Goal: Information Seeking & Learning: Learn about a topic

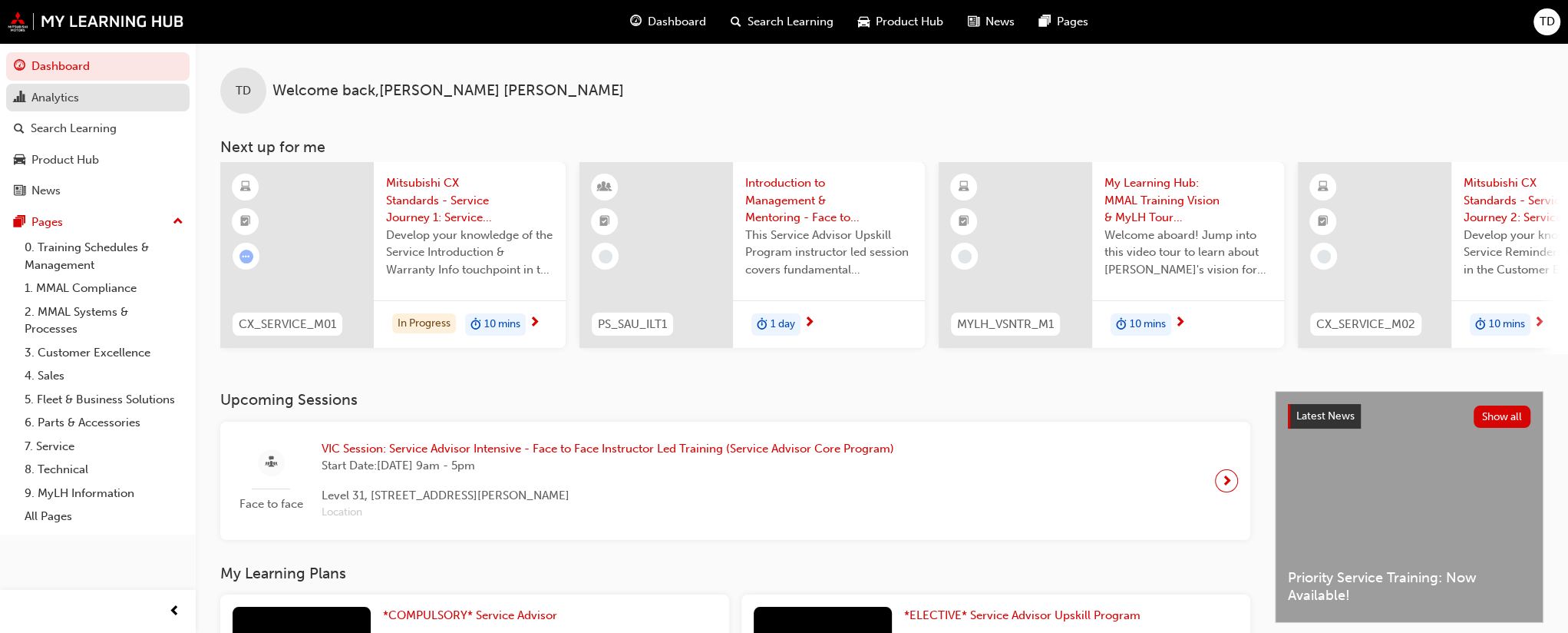
click at [84, 99] on div "Analytics" at bounding box center [98, 98] width 168 height 19
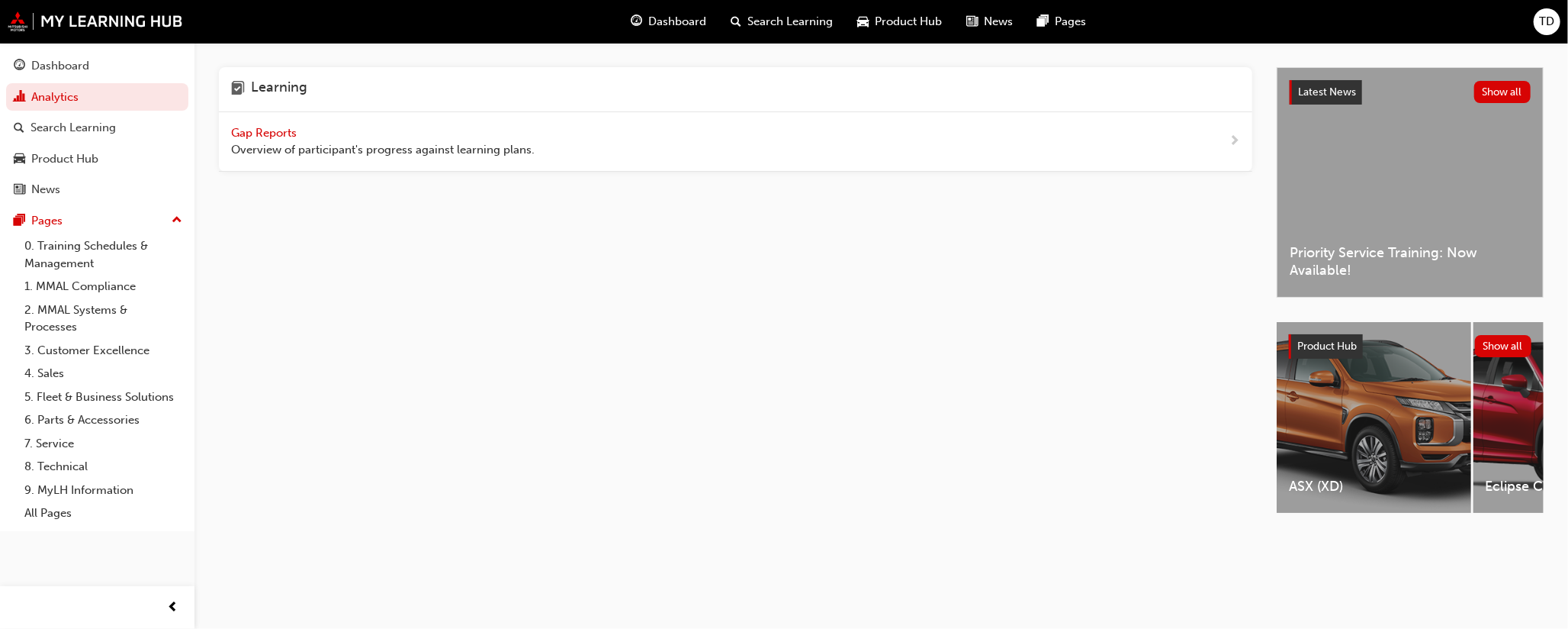
click at [332, 136] on div "Gap Reports Overview of participant's progress against learning plans." at bounding box center [382, 141] width 303 height 34
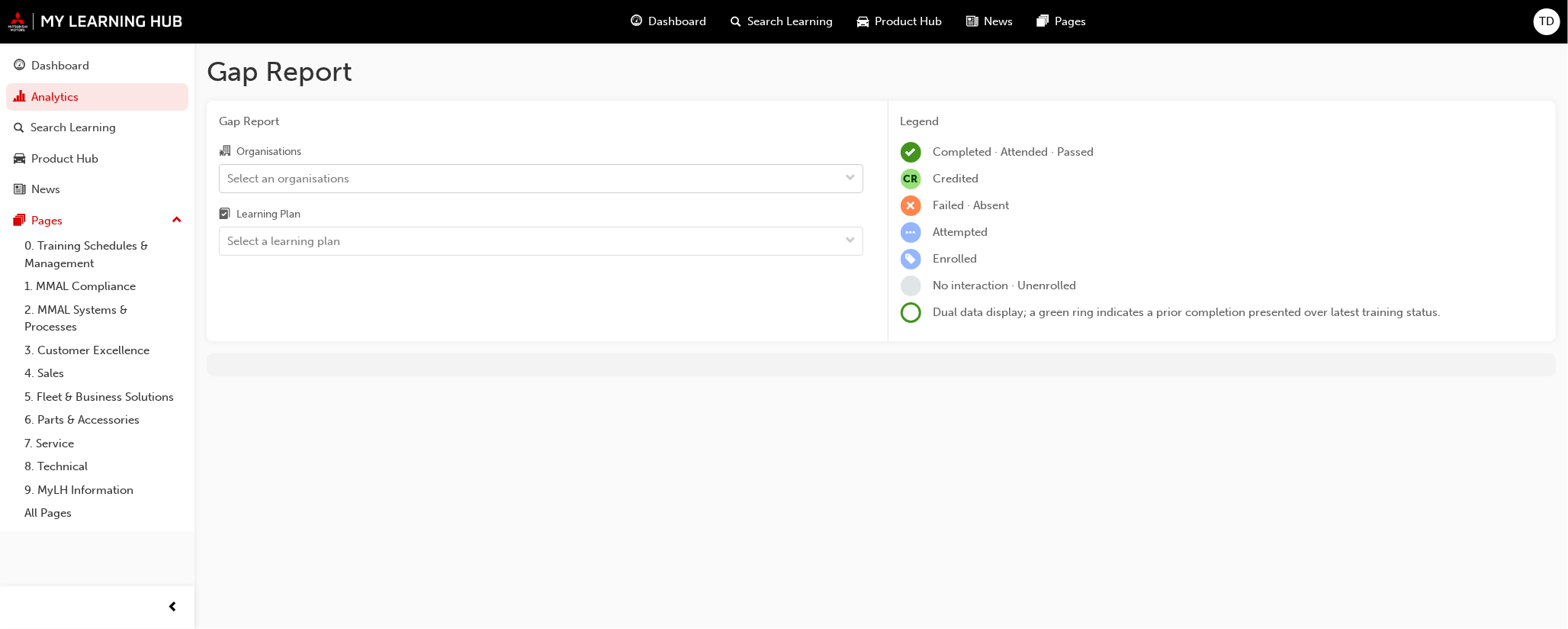
click at [850, 173] on span "down-icon" at bounding box center [850, 179] width 11 height 20
click at [228, 173] on input "Organisations Select an organisations" at bounding box center [228, 178] width 2 height 13
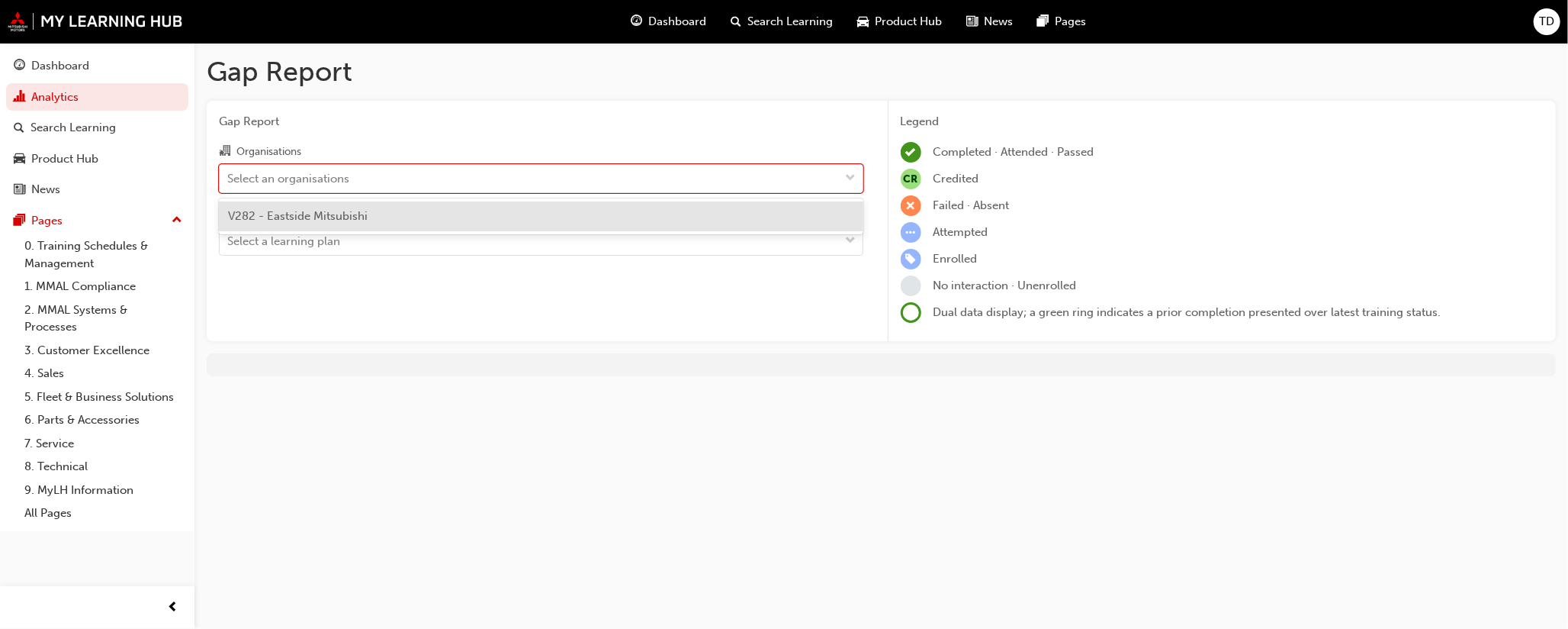
click at [759, 207] on div "V282 - Eastside Mitsubishi" at bounding box center [541, 216] width 644 height 30
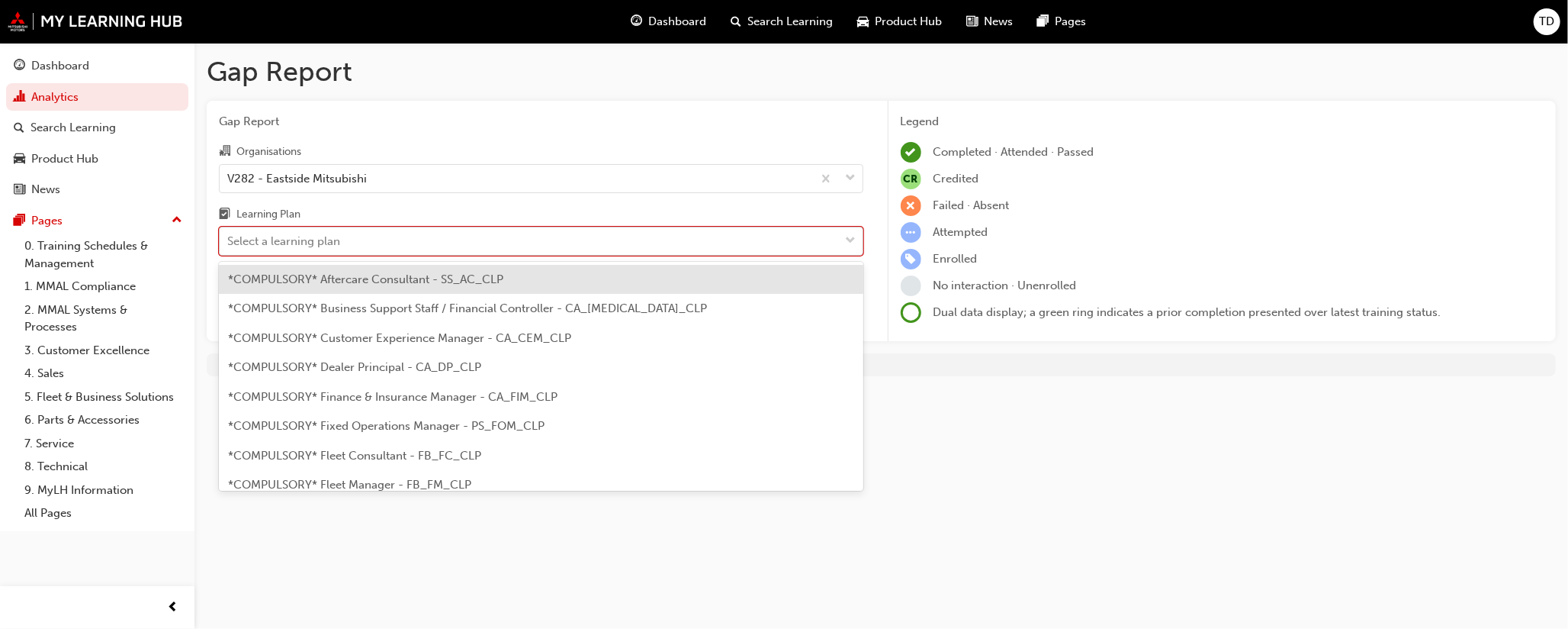
click at [846, 235] on span "down-icon" at bounding box center [850, 241] width 11 height 20
click at [228, 235] on input "Learning Plan option *COMPULSORY* Aftercare Consultant - SS_AC_CLP focused, 1 o…" at bounding box center [228, 241] width 2 height 13
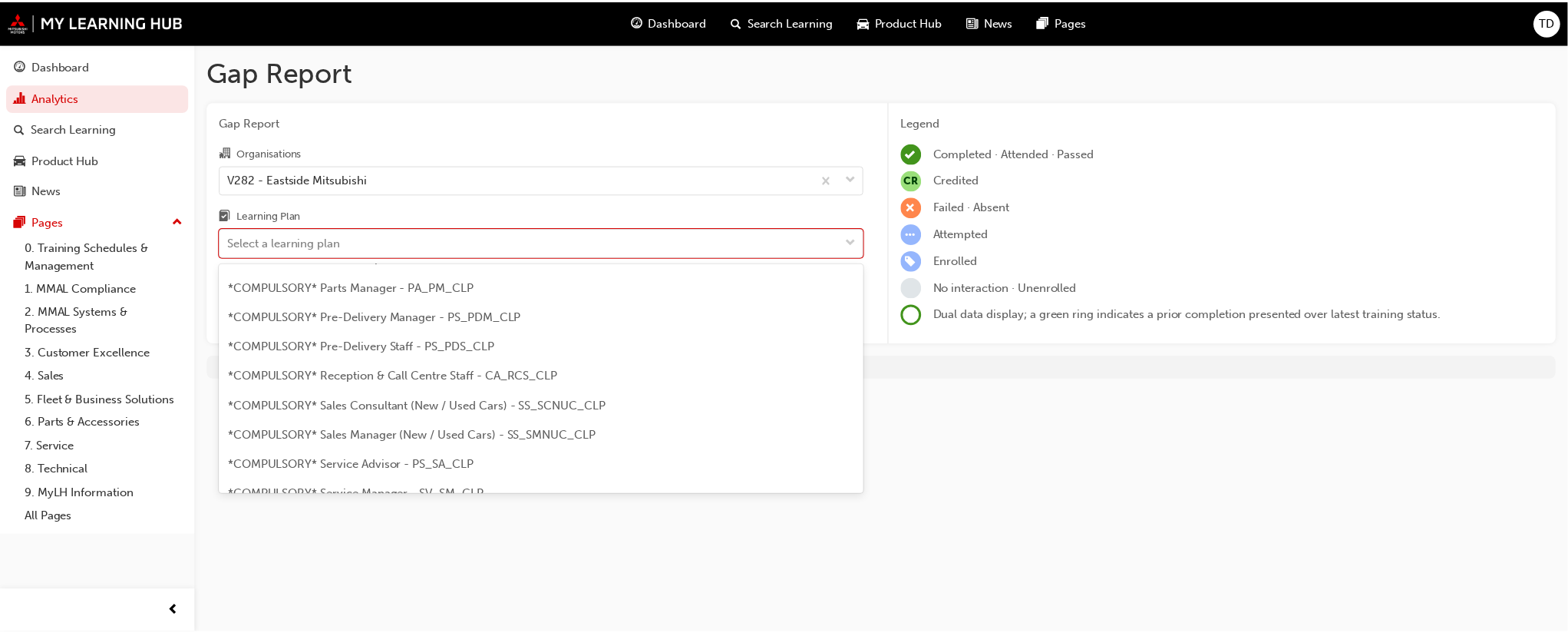
scroll to position [465, 0]
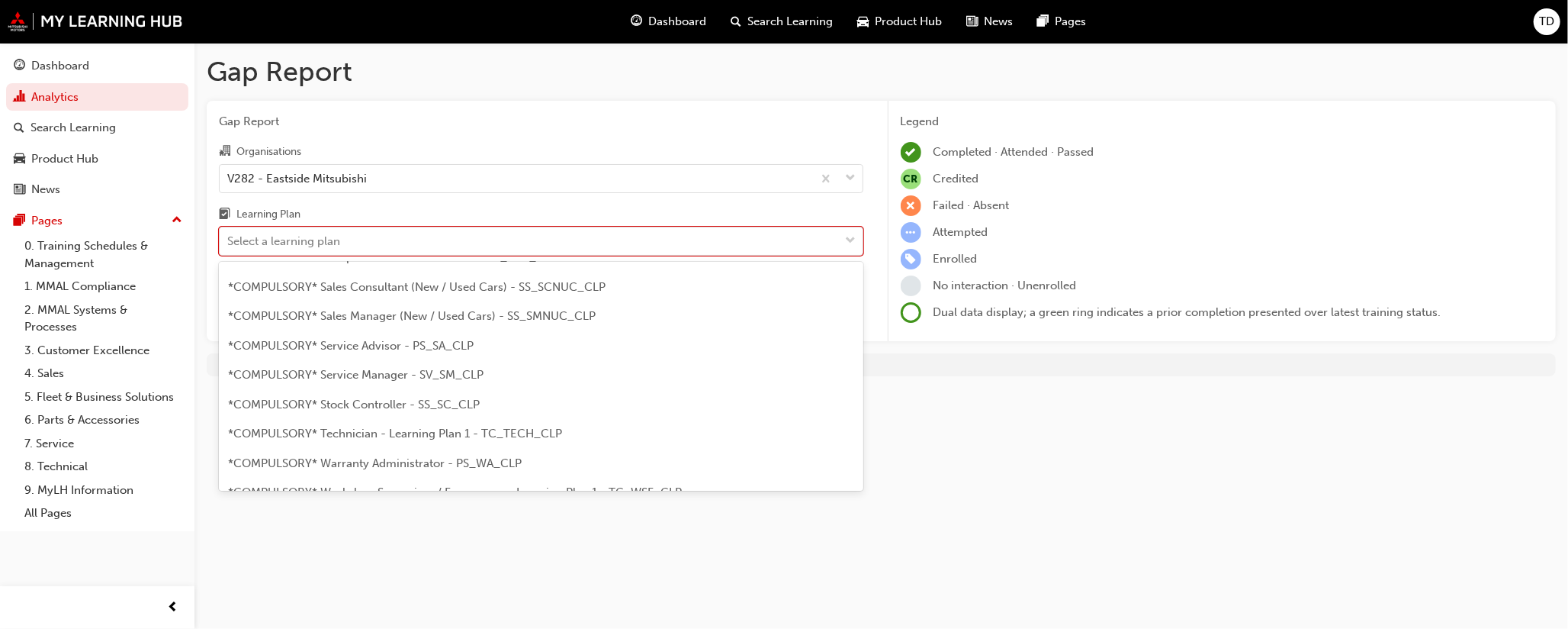
click at [537, 344] on div "*COMPULSORY* Service Advisor - PS_SA_CLP" at bounding box center [541, 346] width 644 height 30
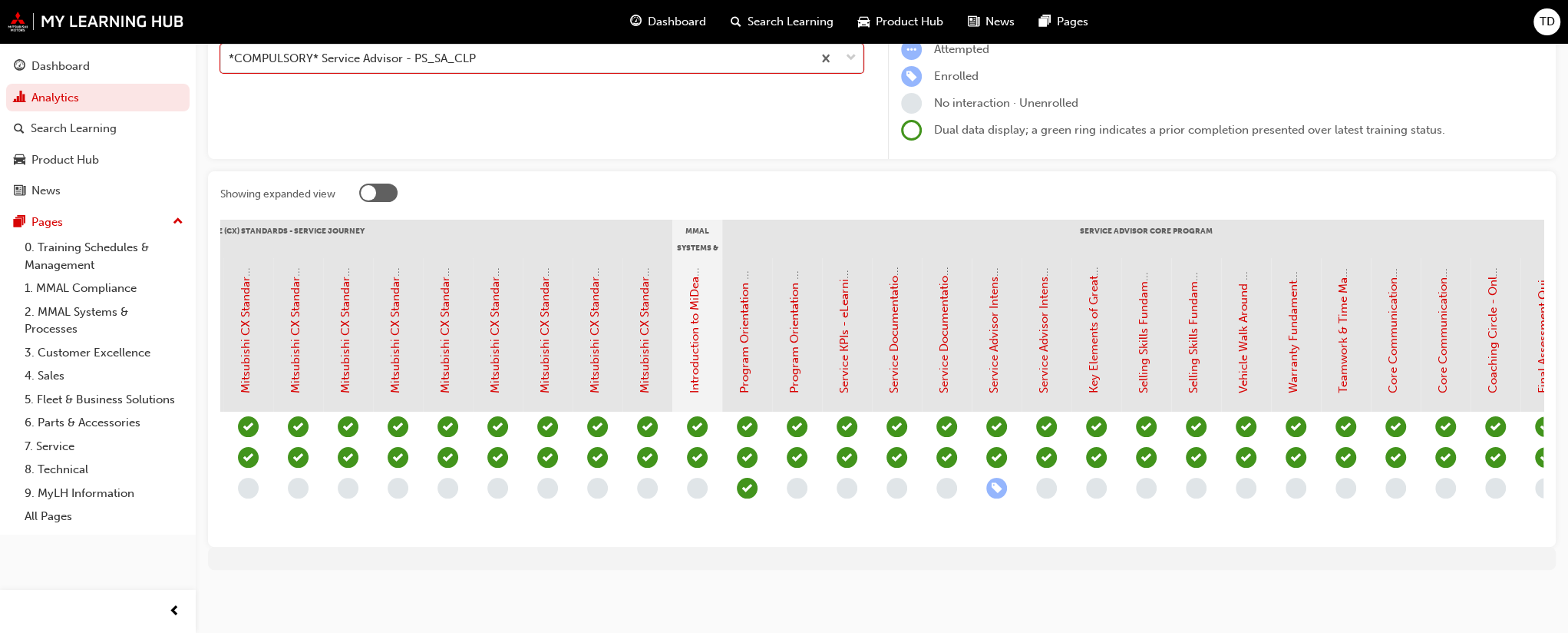
scroll to position [0, 1012]
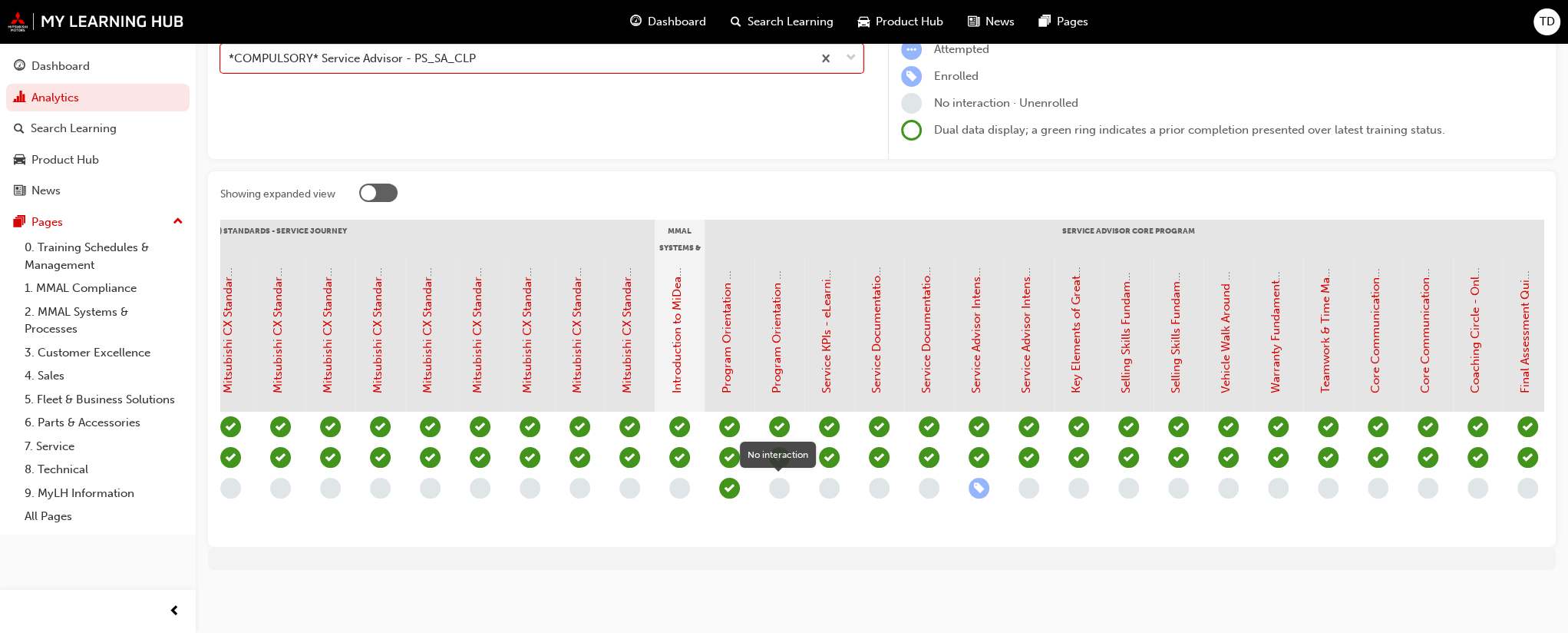
click at [781, 477] on span "learningRecordVerb_NONE-icon" at bounding box center [779, 488] width 21 height 21
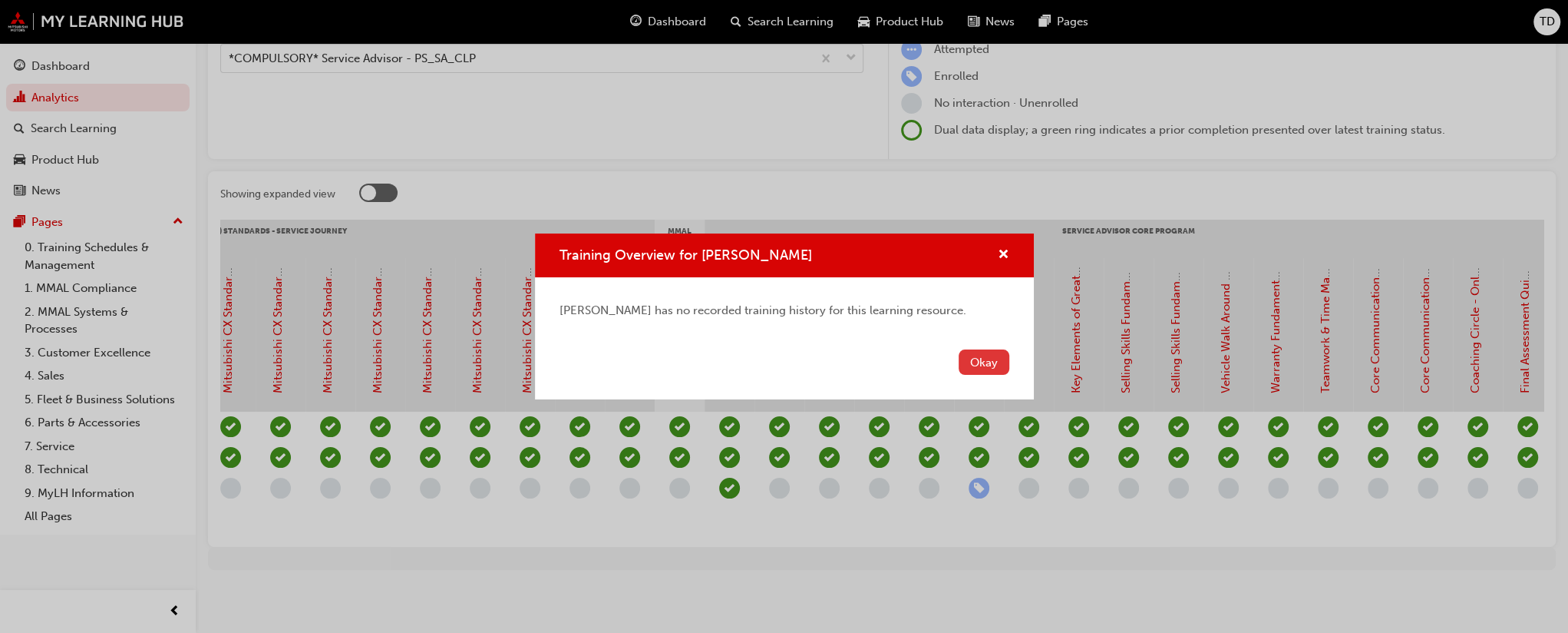
click at [975, 365] on button "Okay" at bounding box center [984, 362] width 51 height 25
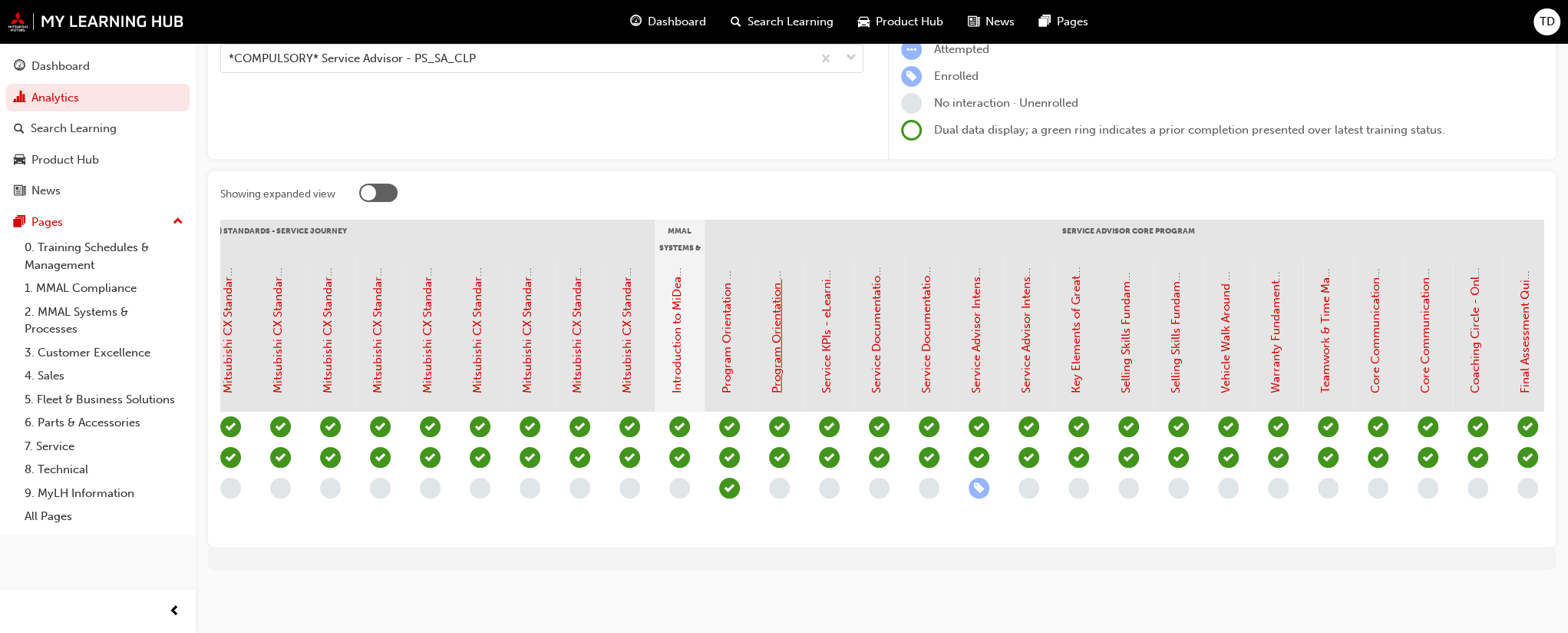
click at [774, 325] on link "Program Orientation - Assessment Quiz (Service Advisor Core Program)" at bounding box center [776, 201] width 14 height 385
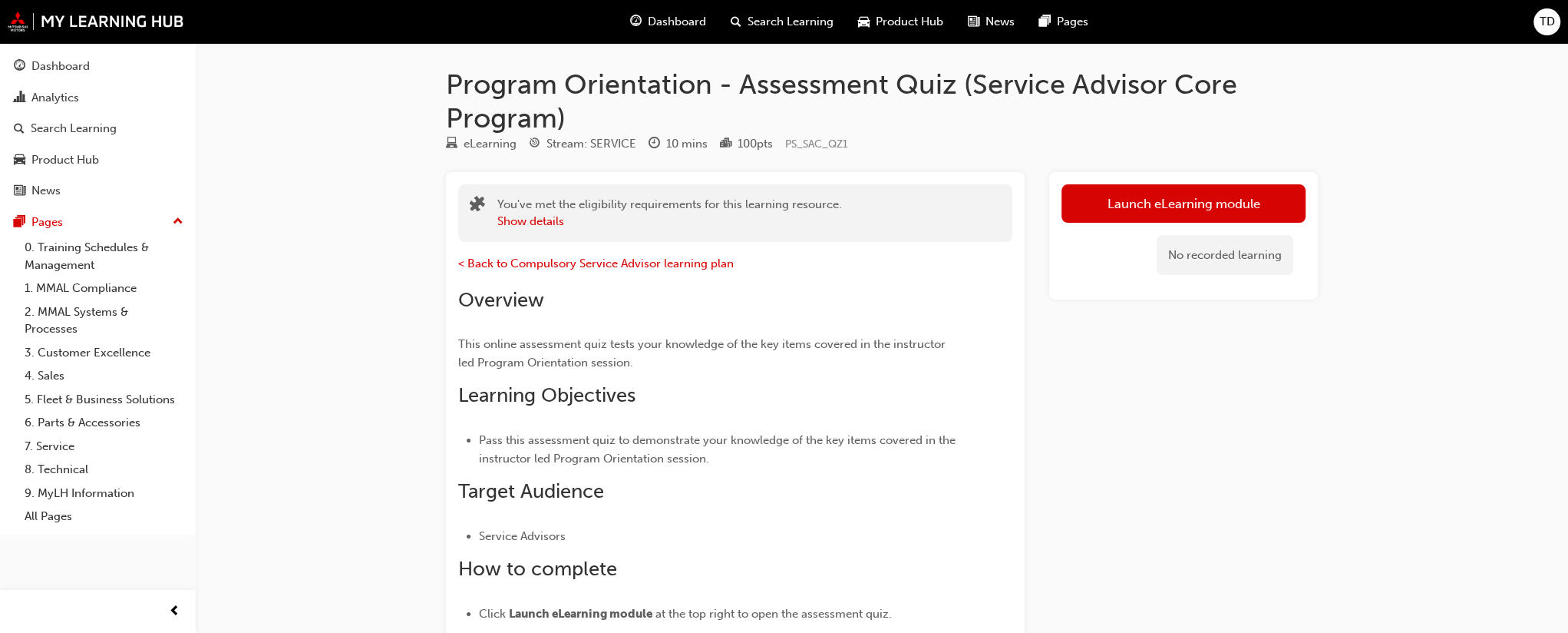
click at [1151, 200] on link "Launch eLearning module" at bounding box center [1184, 203] width 244 height 38
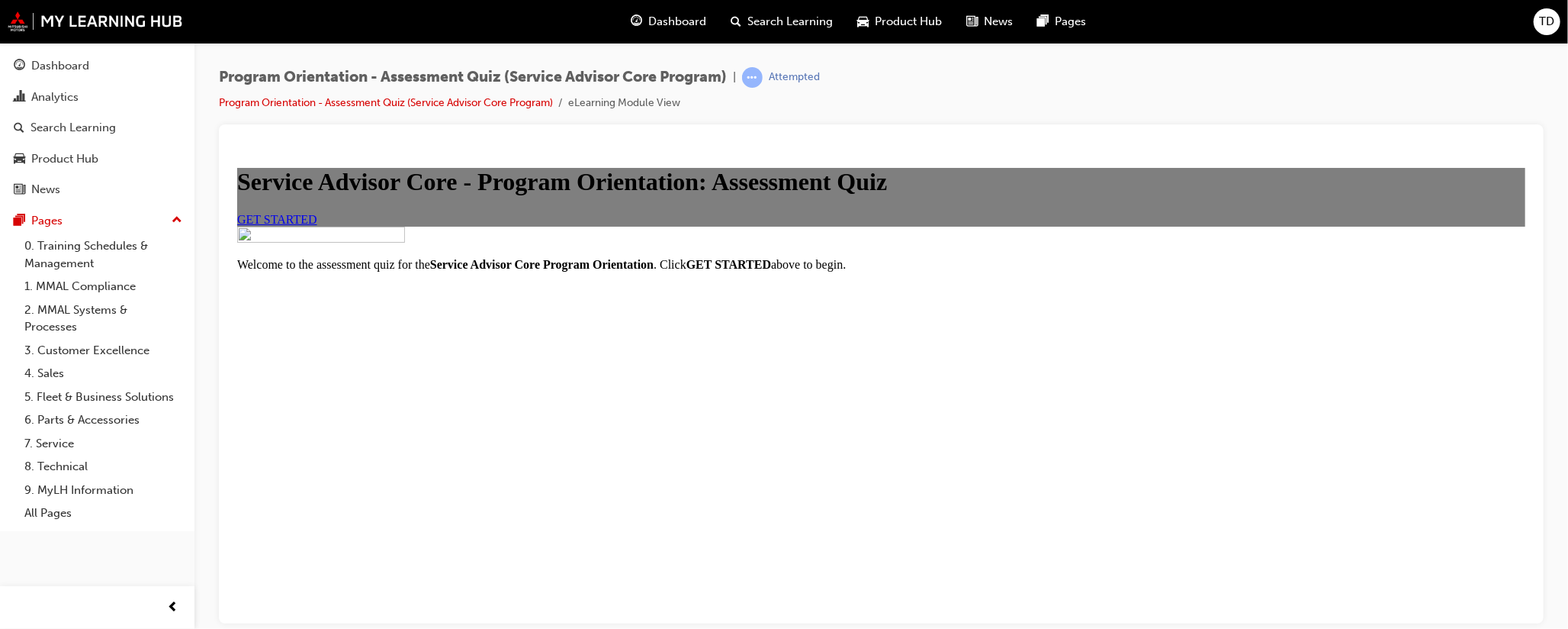
click at [316, 225] on span "GET STARTED" at bounding box center [277, 219] width 80 height 13
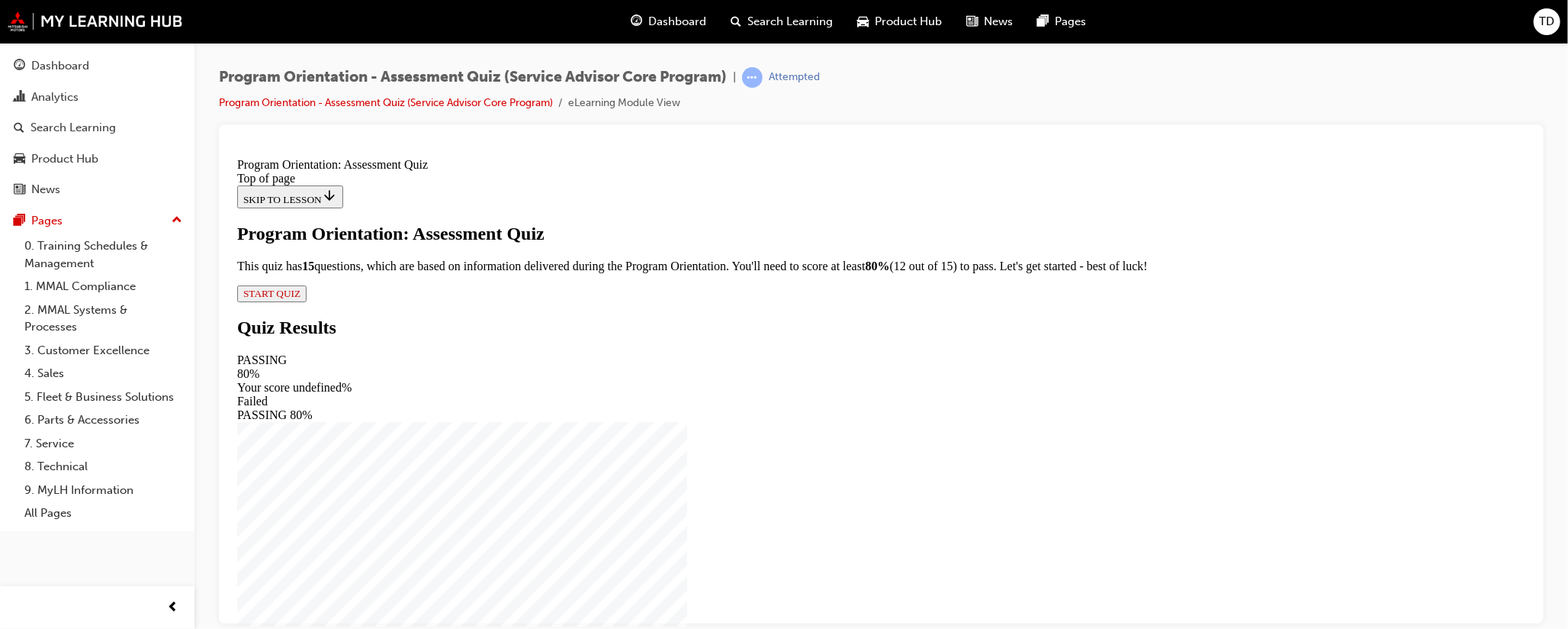
scroll to position [61, 0]
click at [300, 298] on span "START QUIZ" at bounding box center [271, 292] width 57 height 12
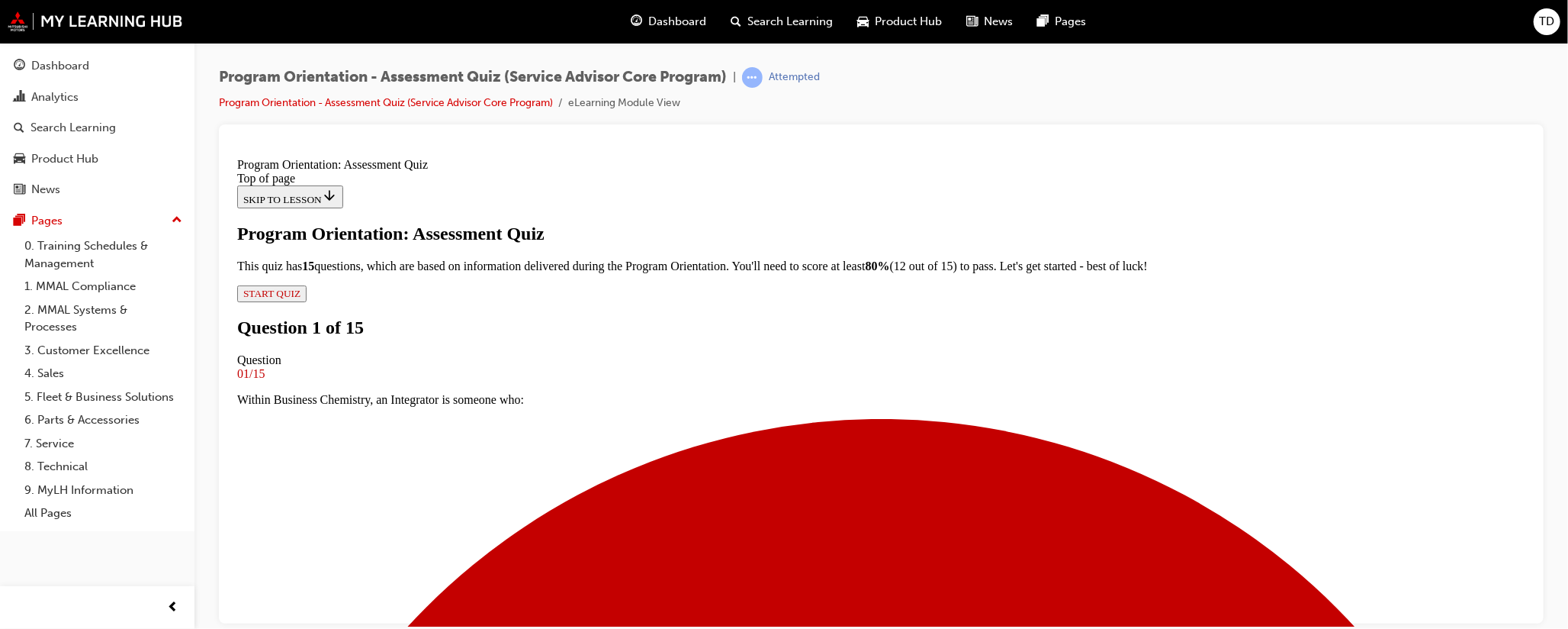
scroll to position [176, 0]
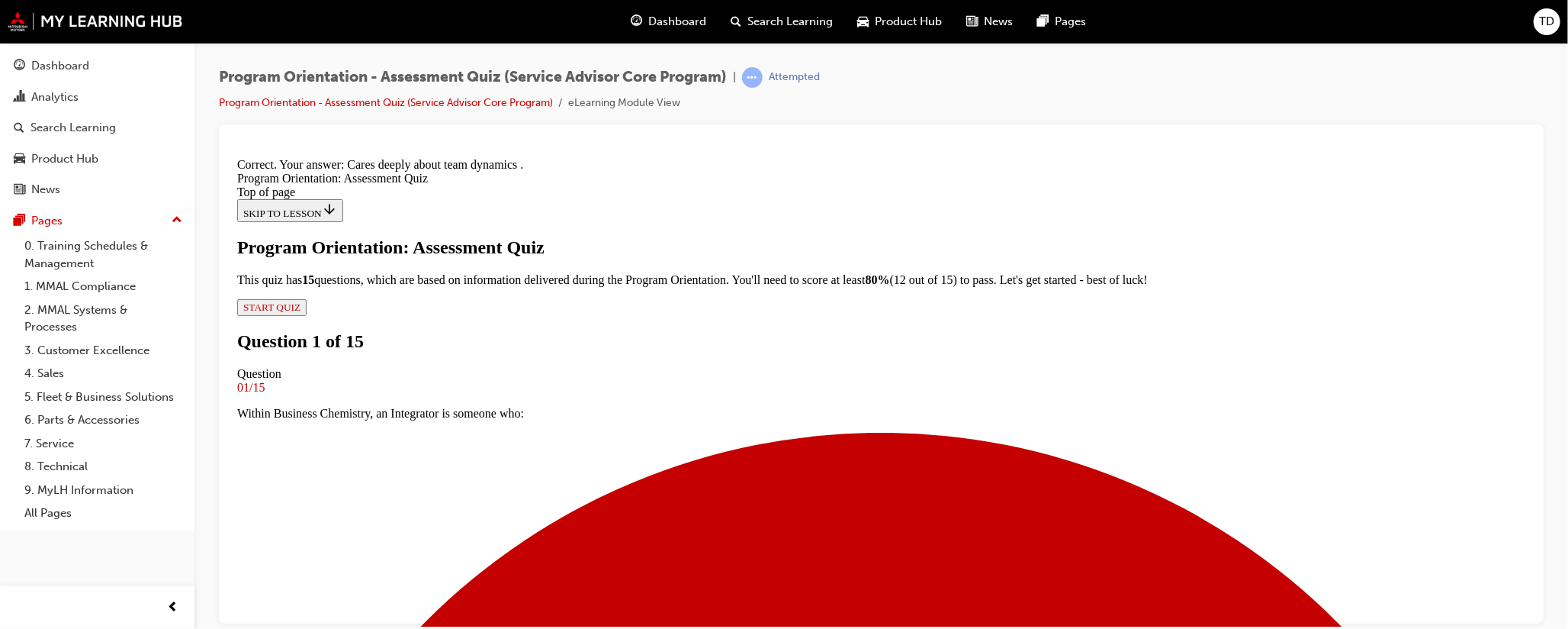
scroll to position [302, 0]
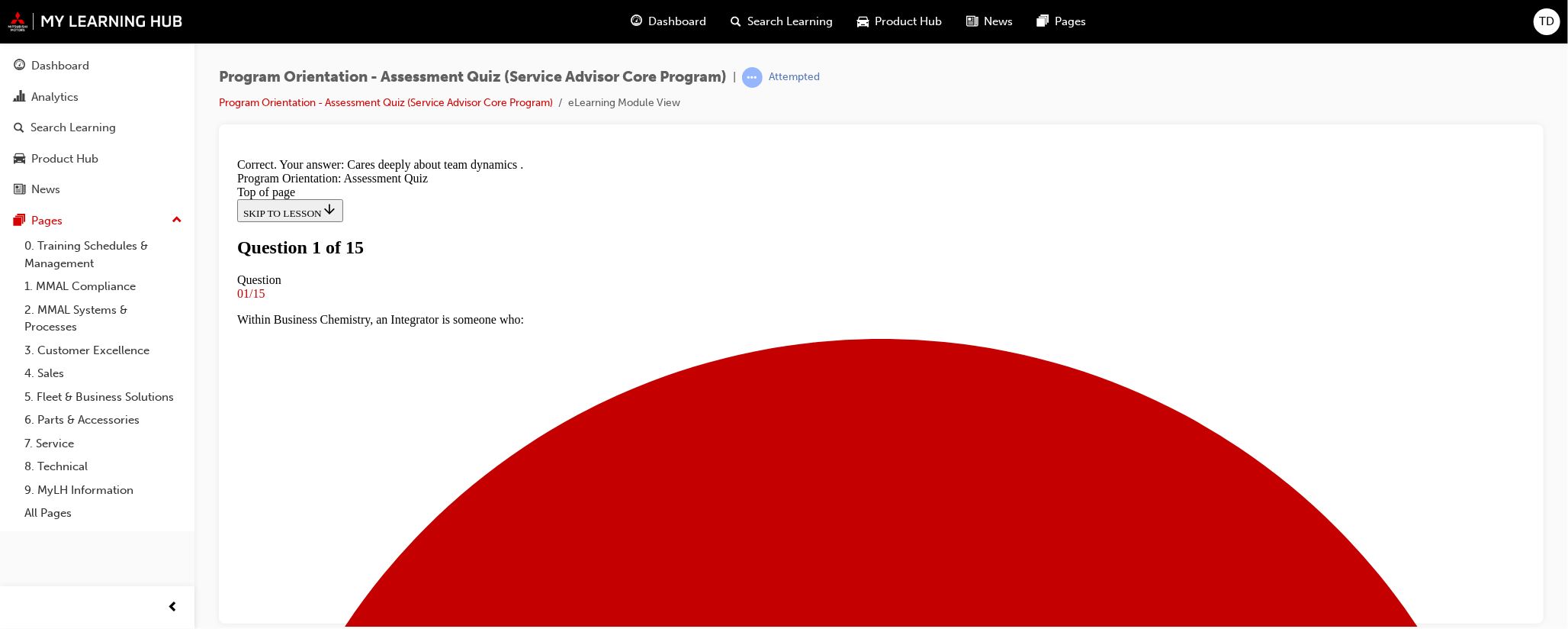
scroll to position [115, 0]
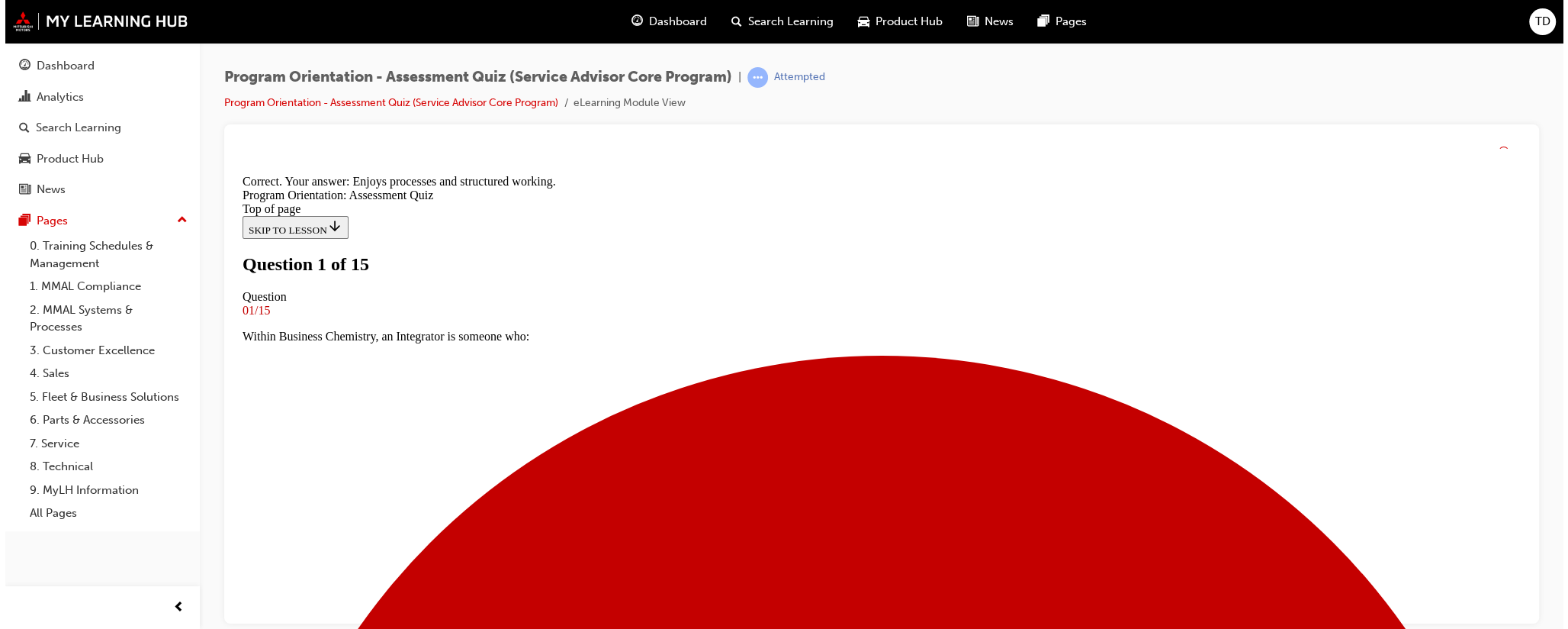
scroll to position [302, 0]
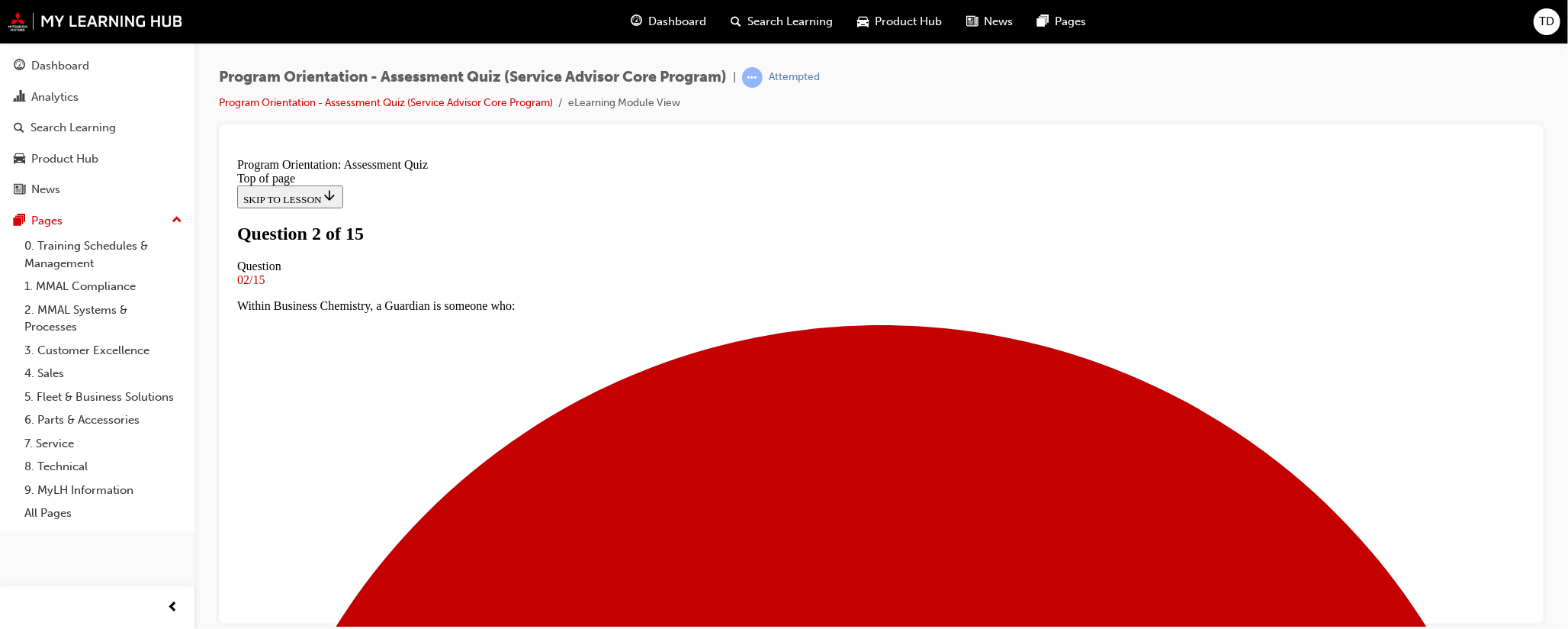
scroll to position [115, 0]
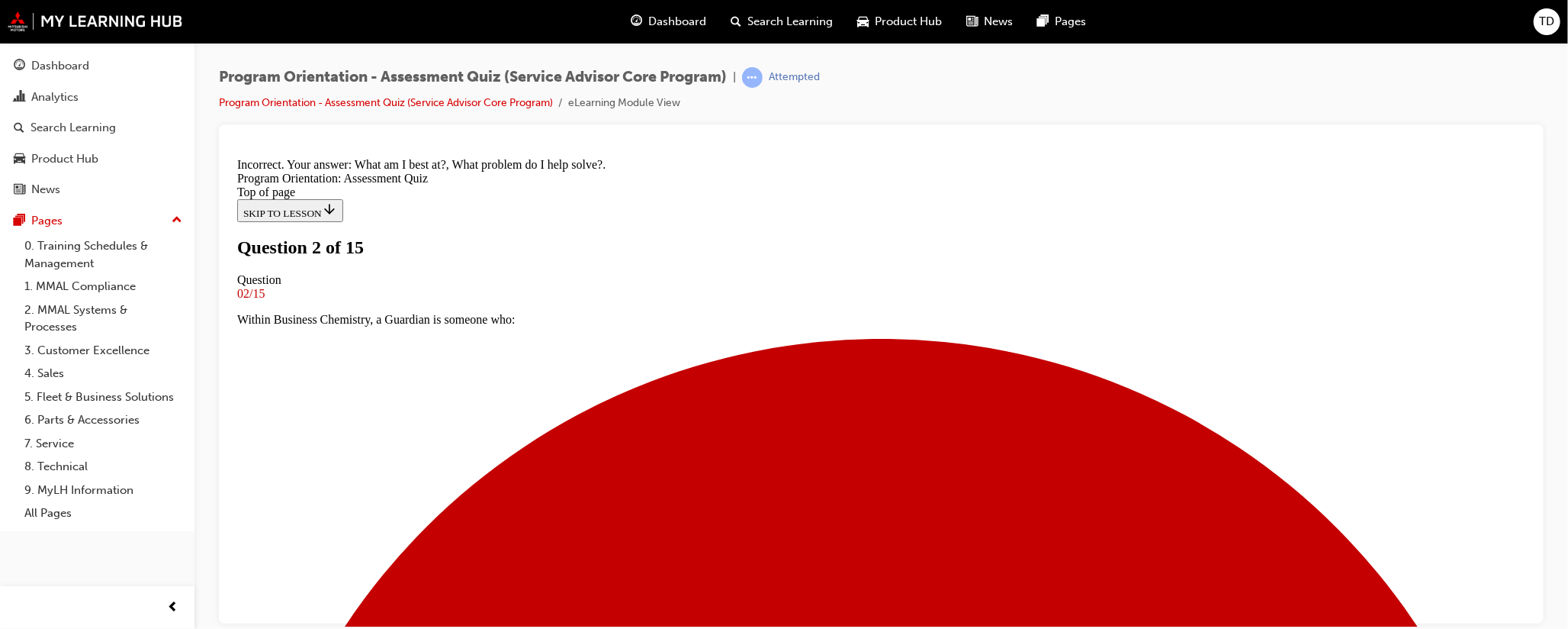
scroll to position [388, 0]
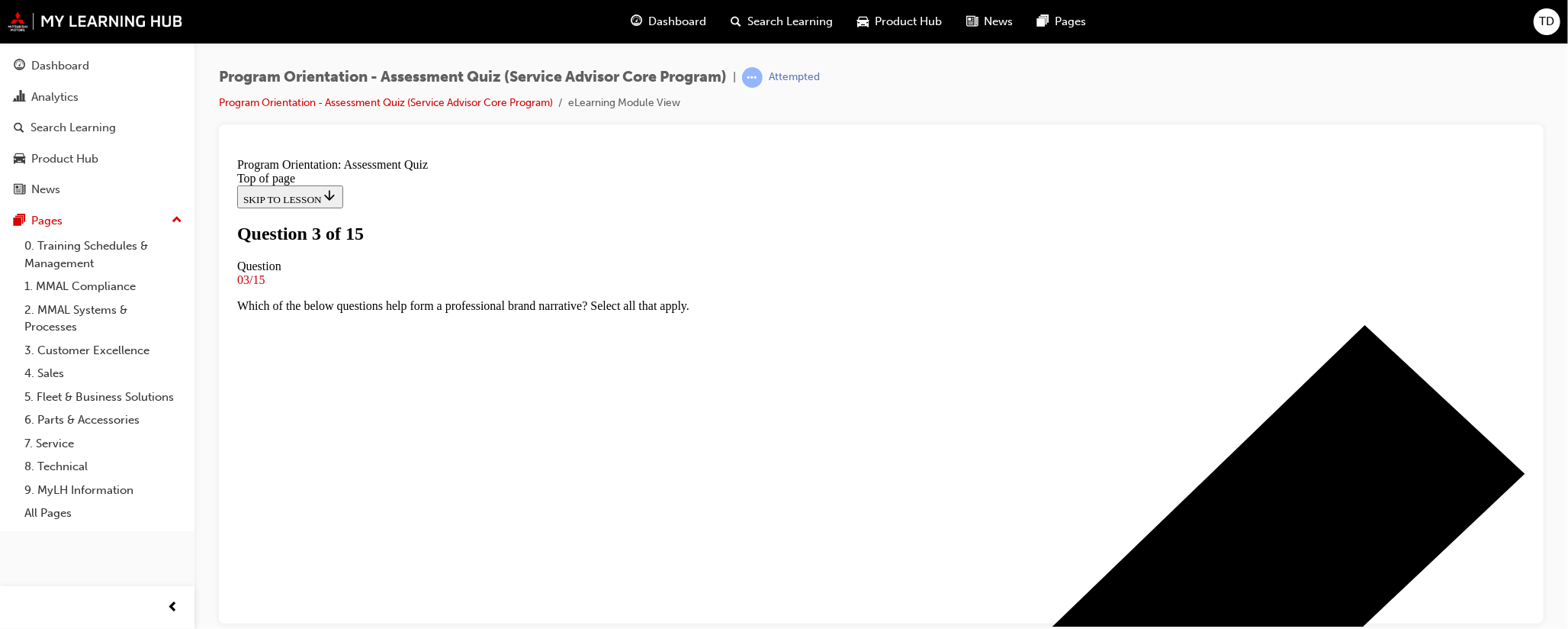
scroll to position [115, 0]
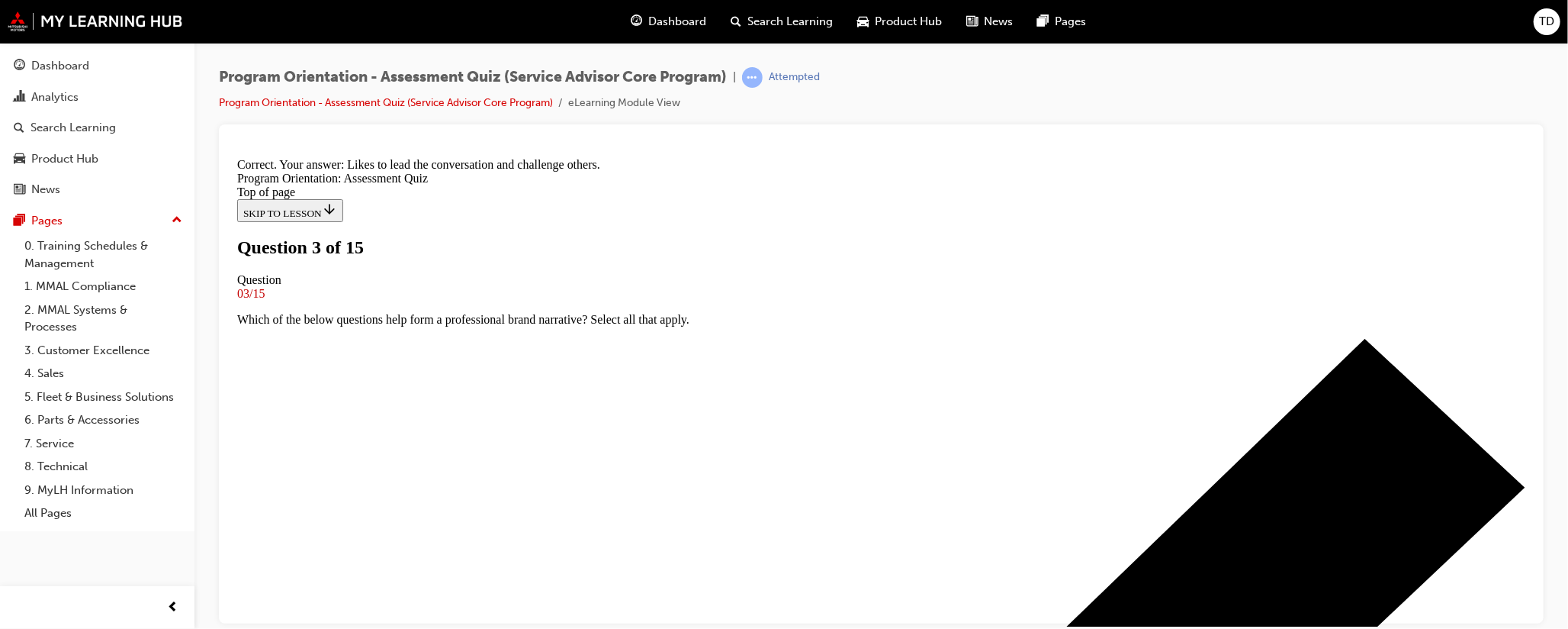
scroll to position [302, 0]
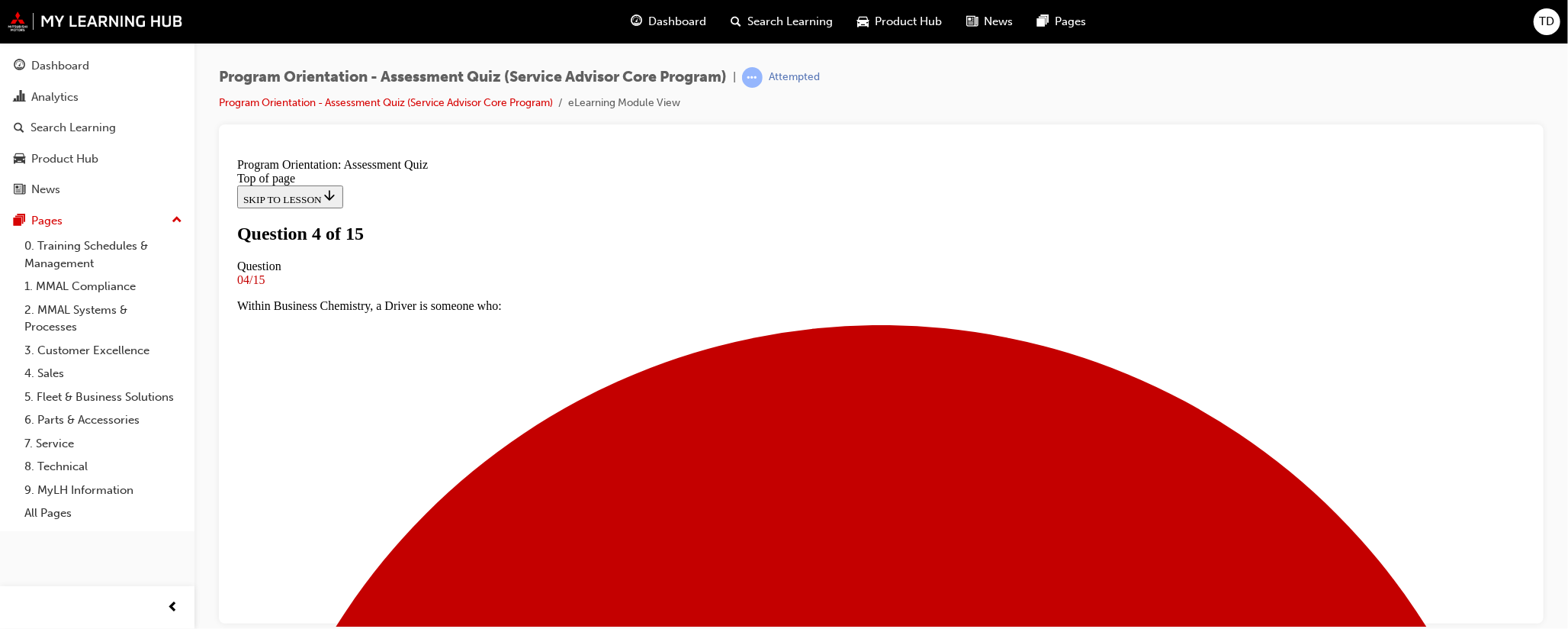
scroll to position [115, 0]
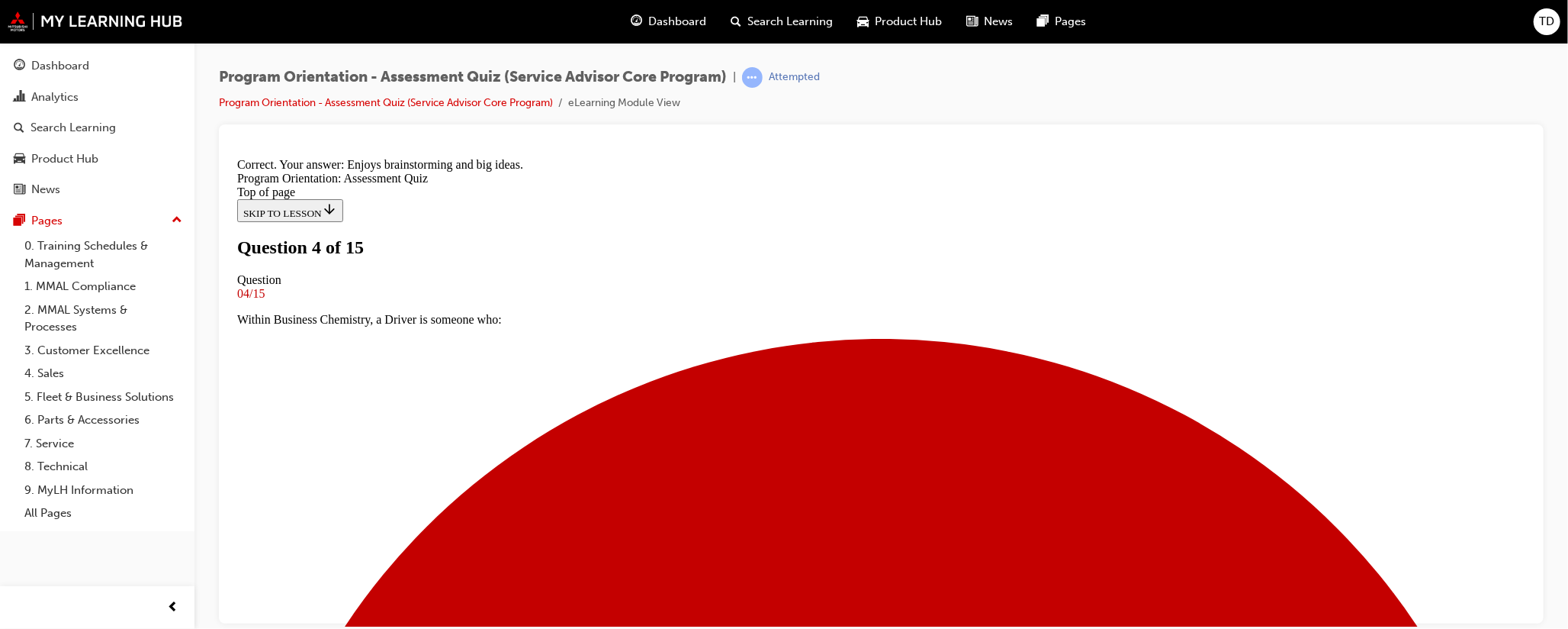
scroll to position [302, 0]
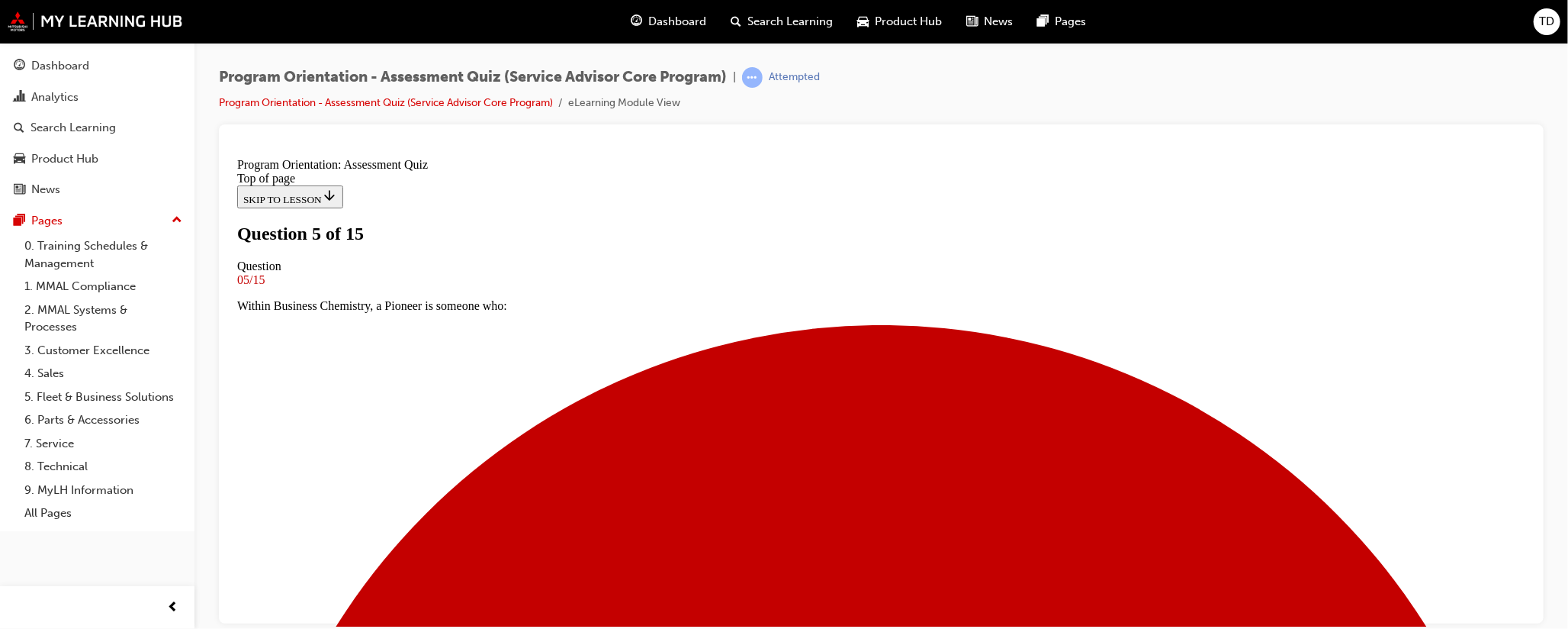
scroll to position [115, 0]
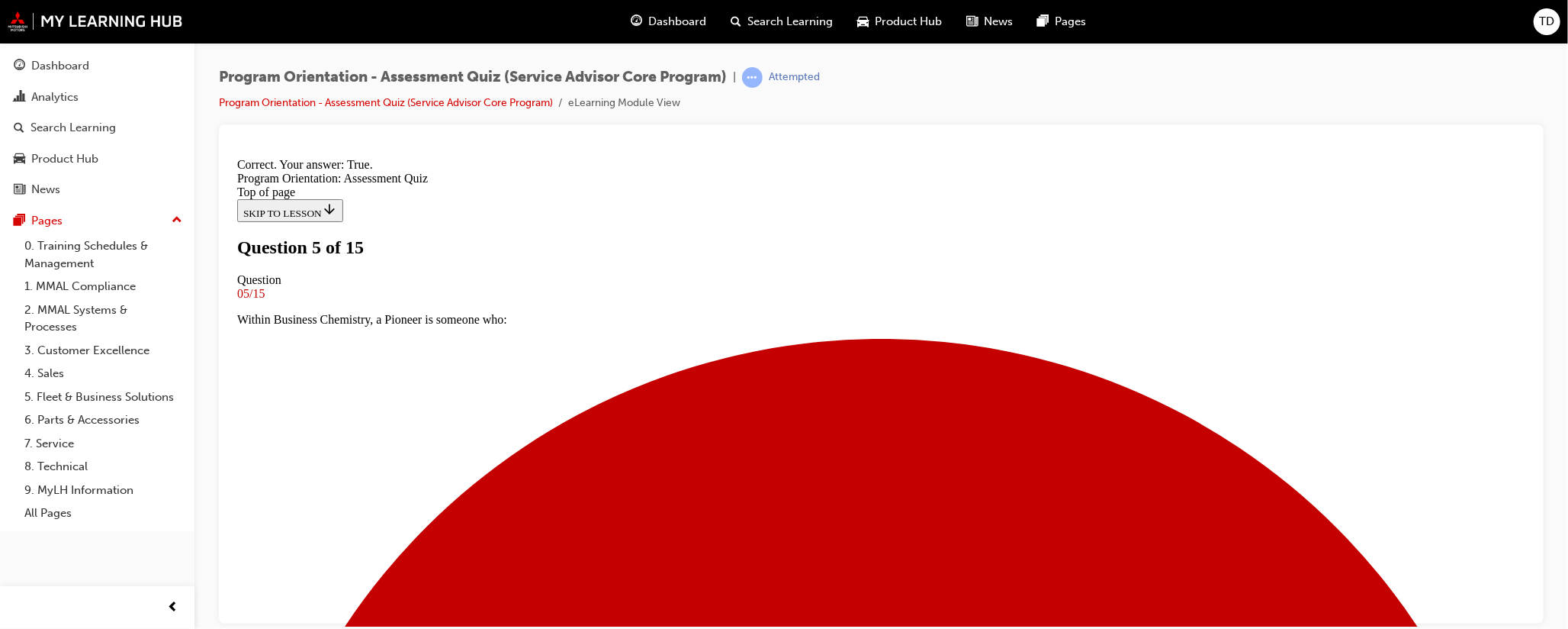
scroll to position [257, 0]
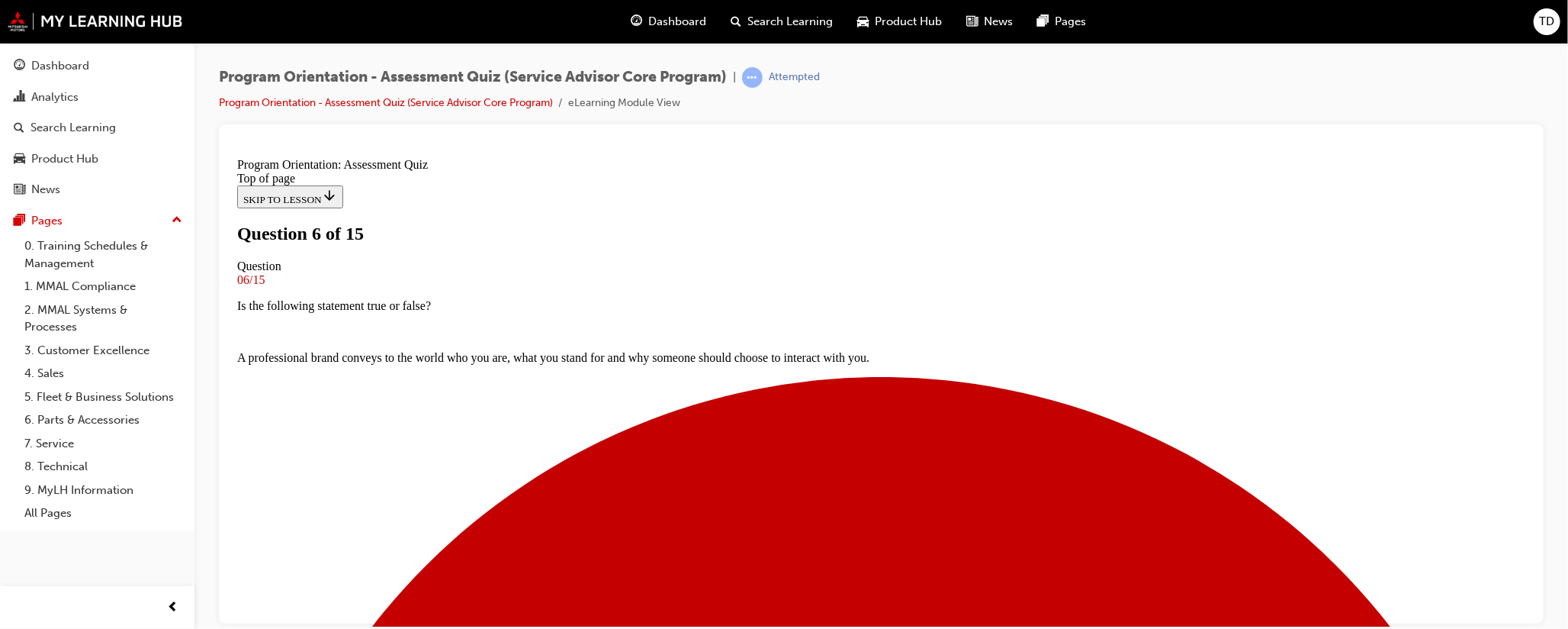
scroll to position [115, 0]
drag, startPoint x: 878, startPoint y: 582, endPoint x: 870, endPoint y: 584, distance: 8.2
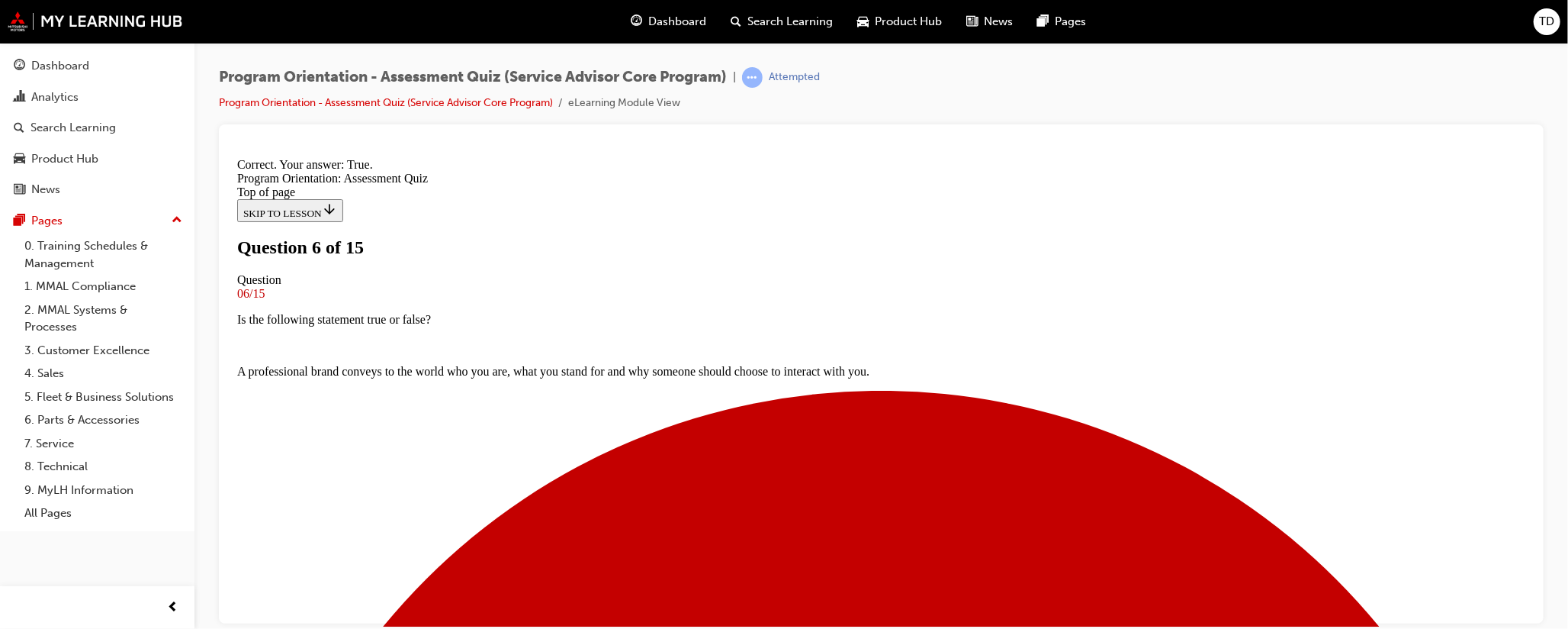
scroll to position [257, 0]
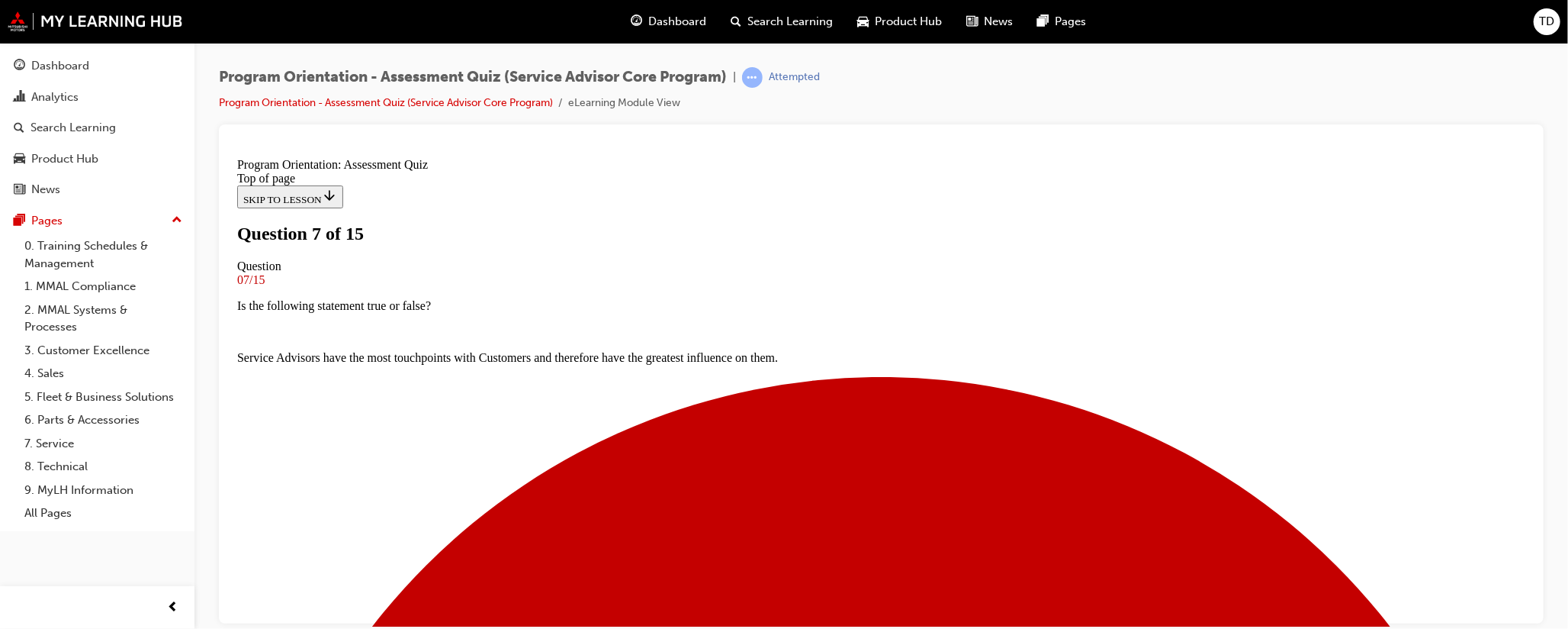
scroll to position [115, 0]
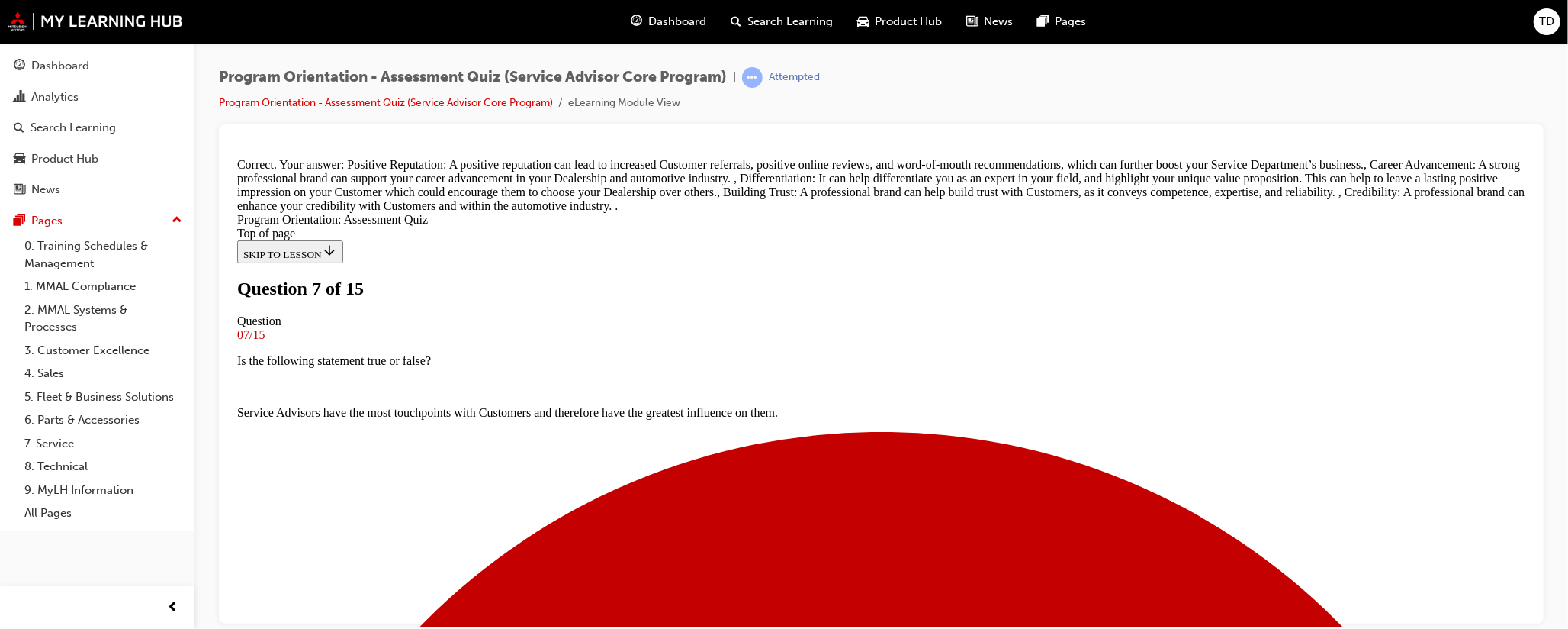
scroll to position [515, 0]
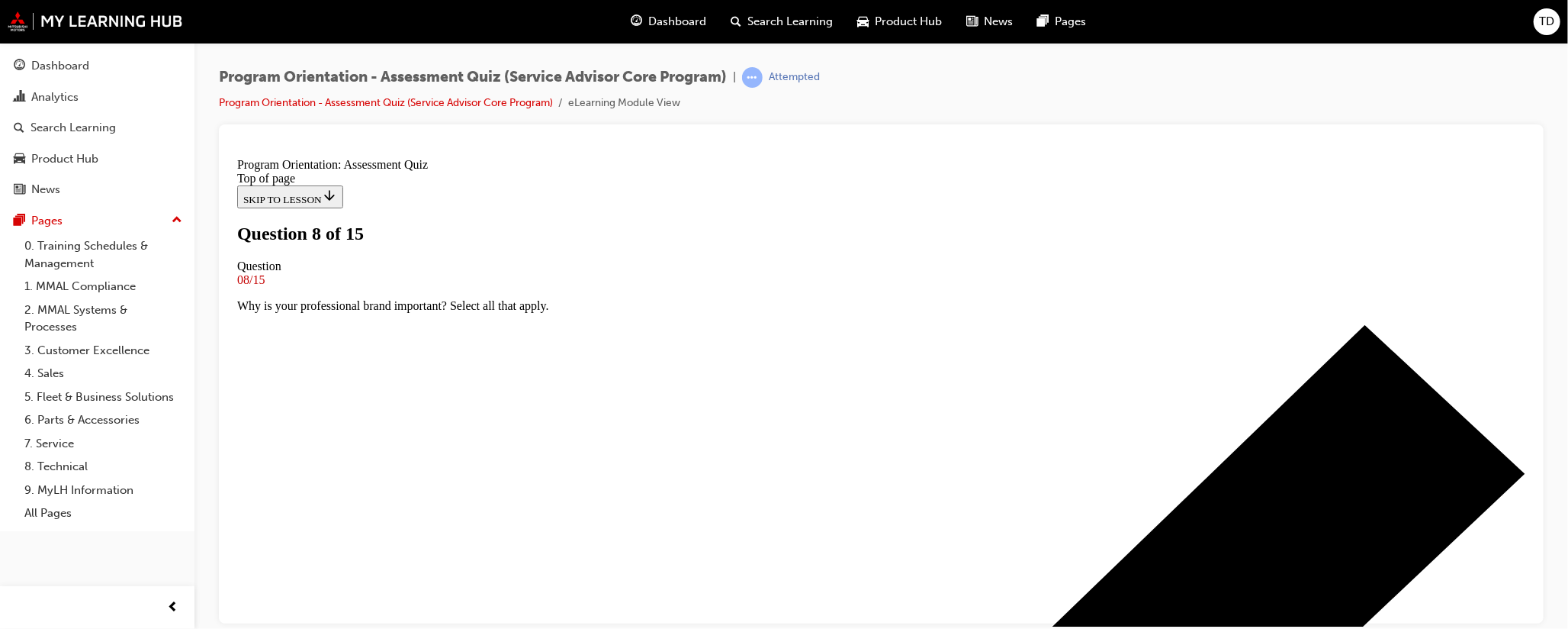
scroll to position [115, 0]
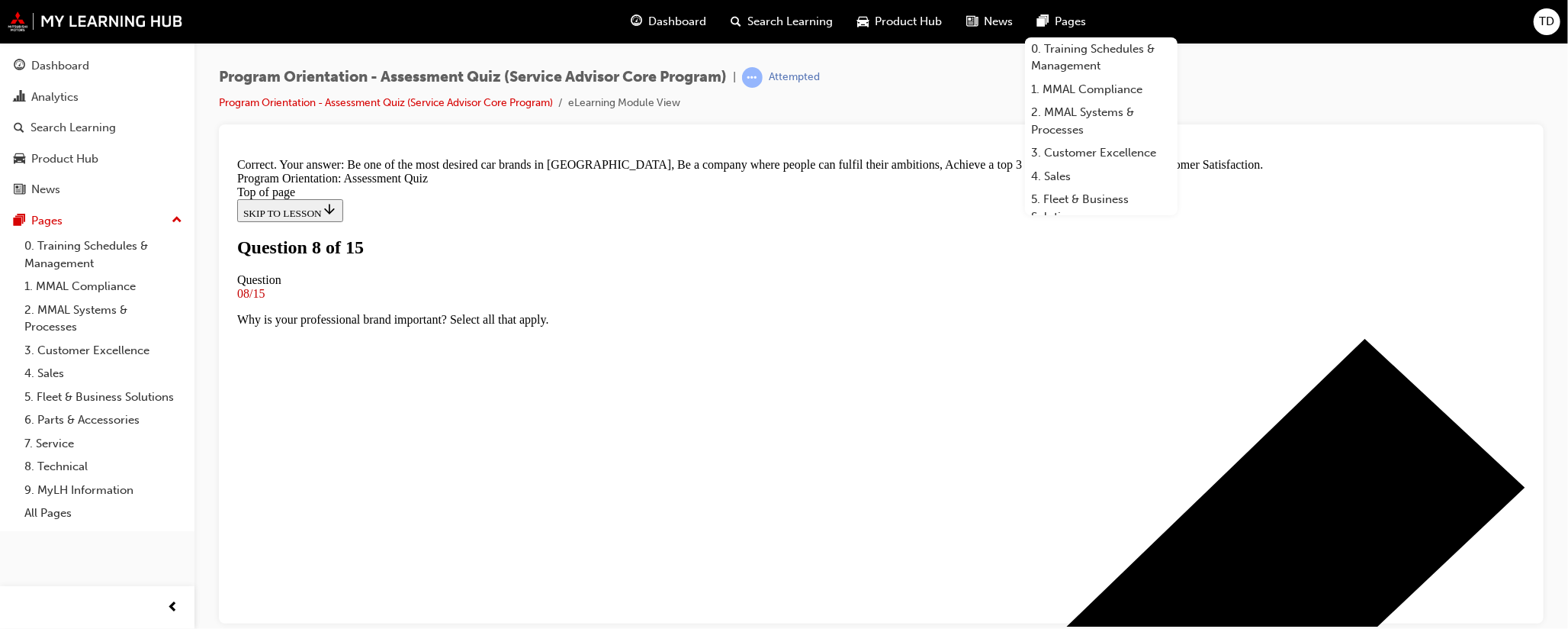
scroll to position [302, 0]
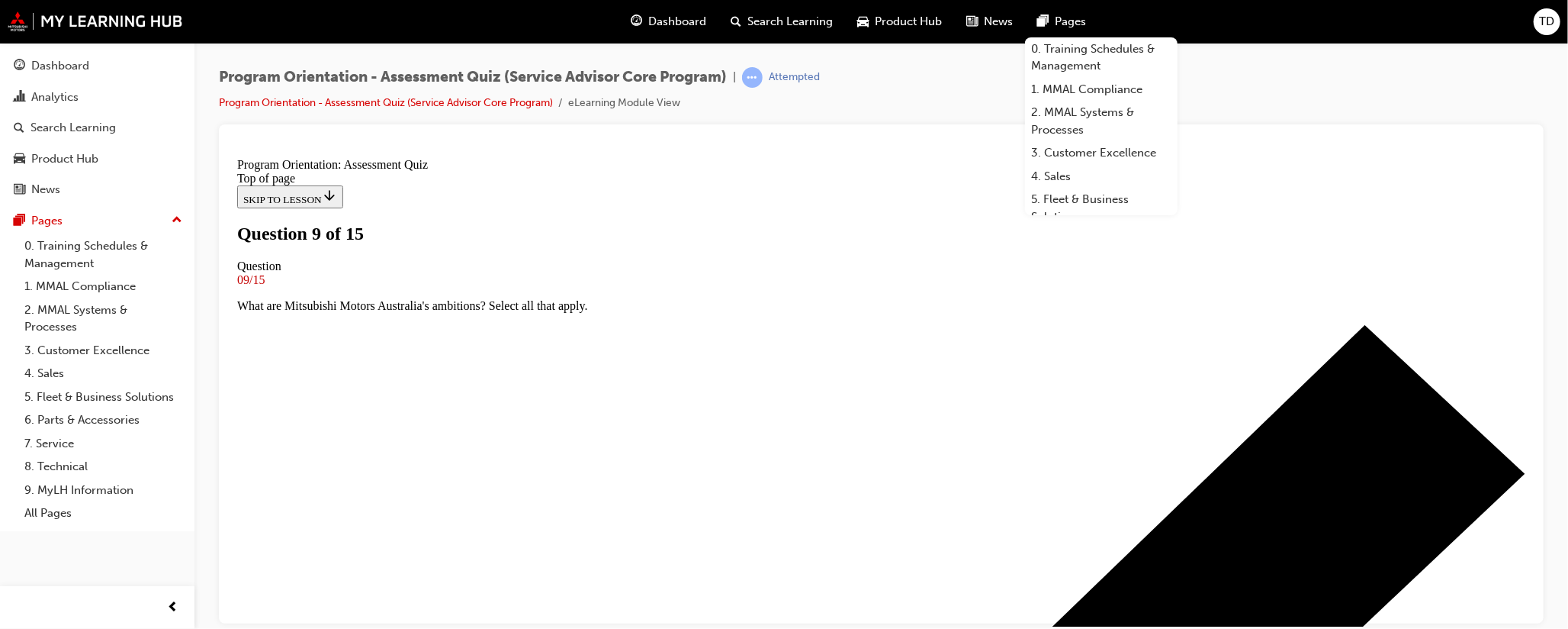
scroll to position [141, 0]
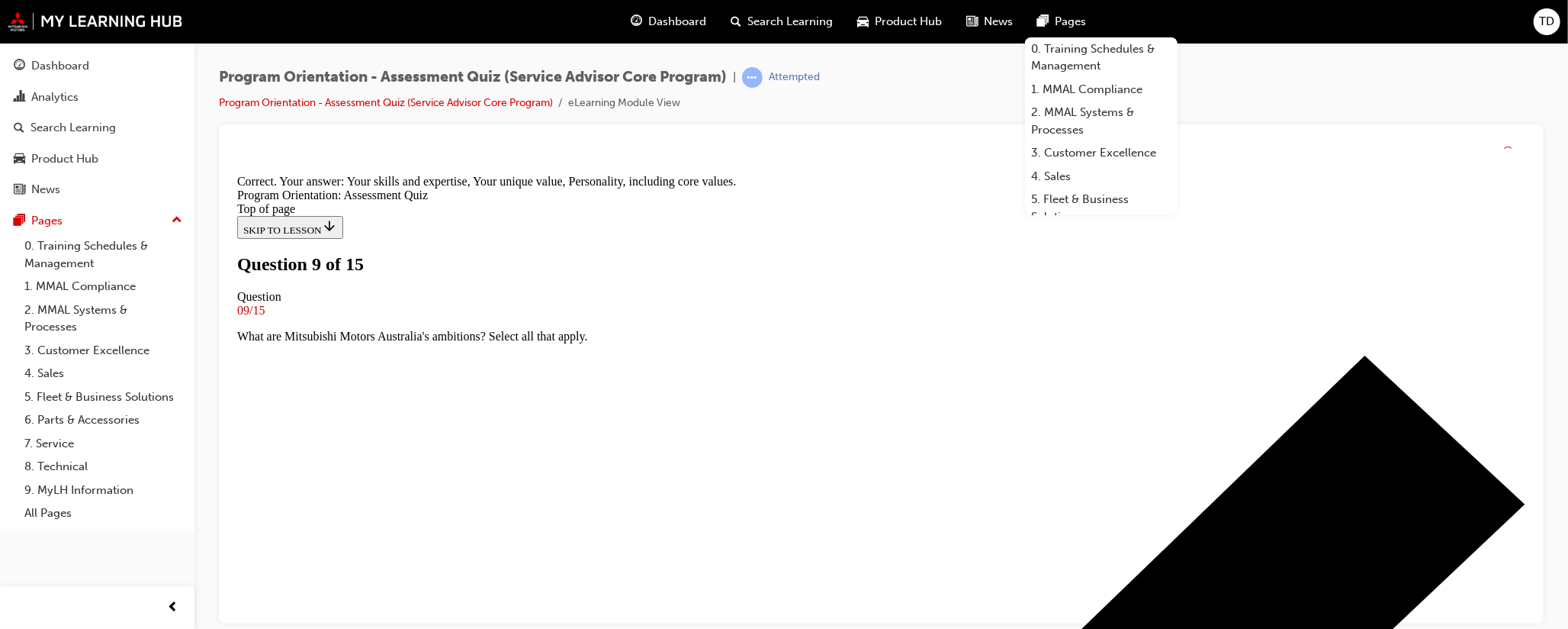
scroll to position [317, 0]
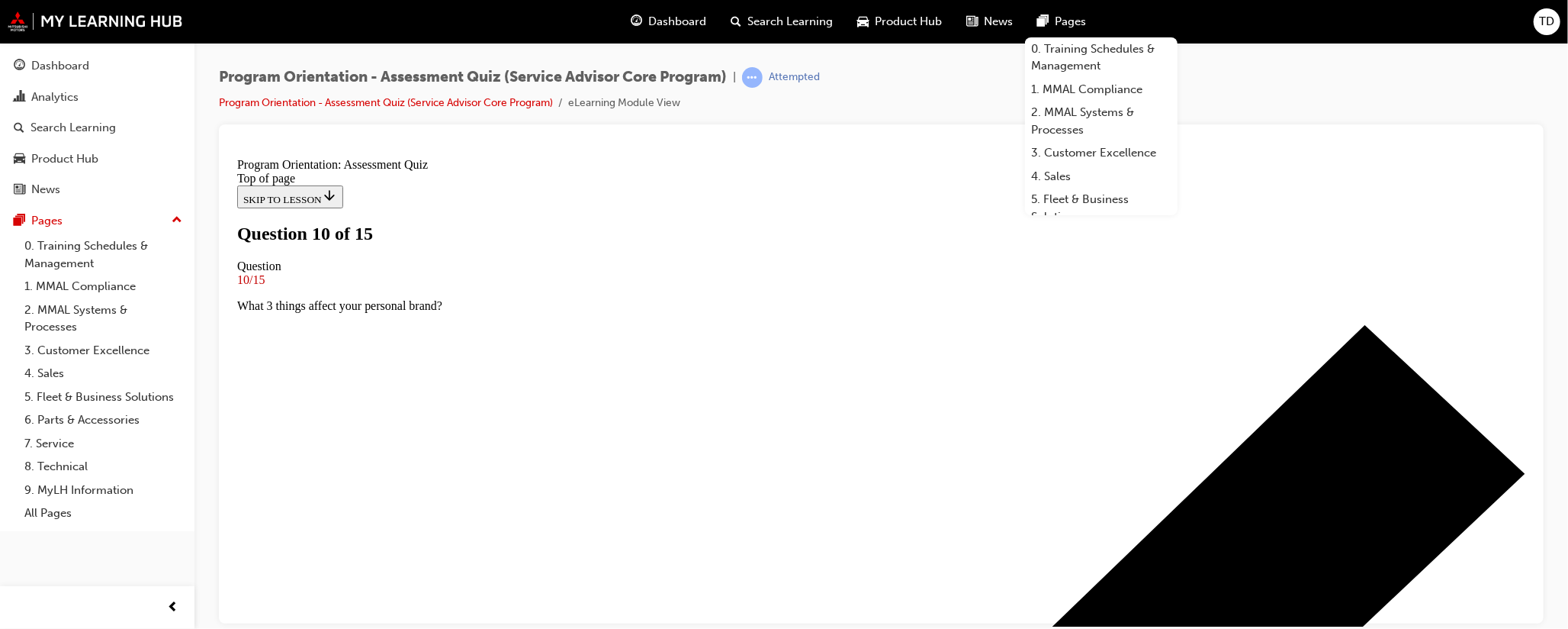
scroll to position [133, 0]
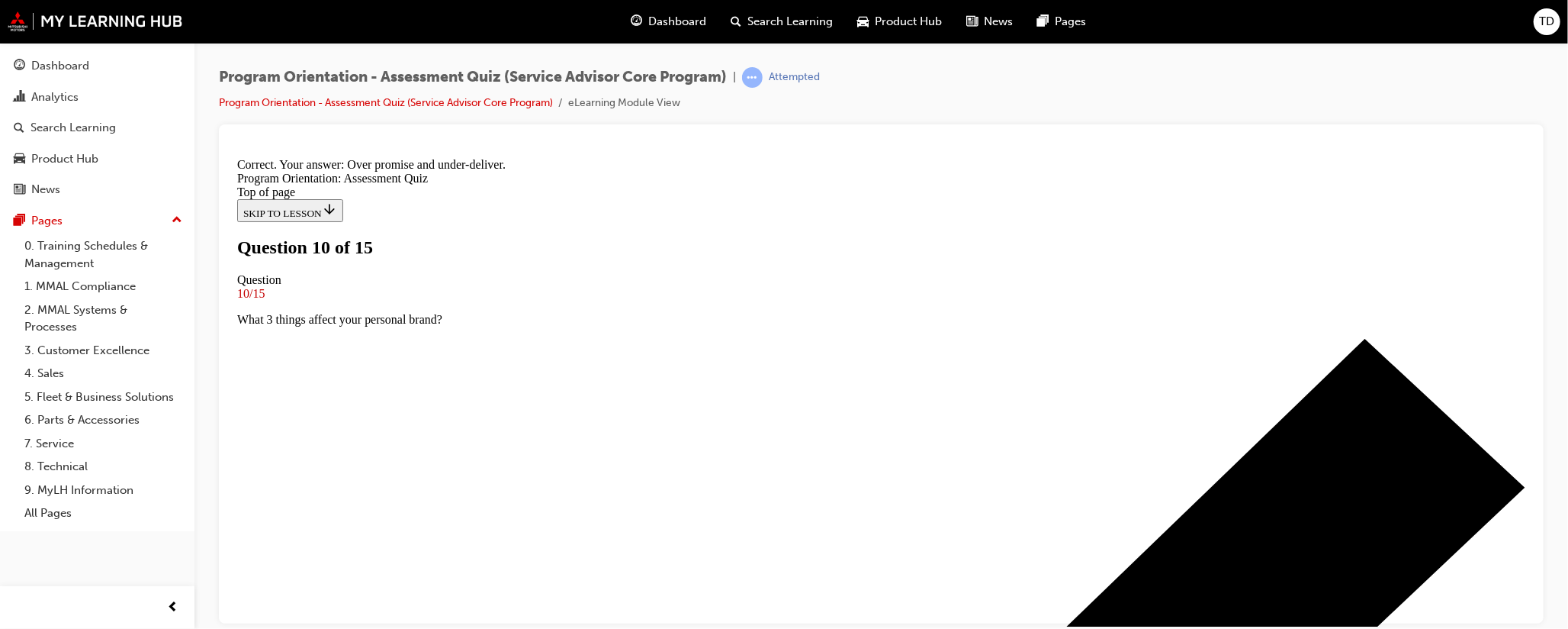
scroll to position [302, 0]
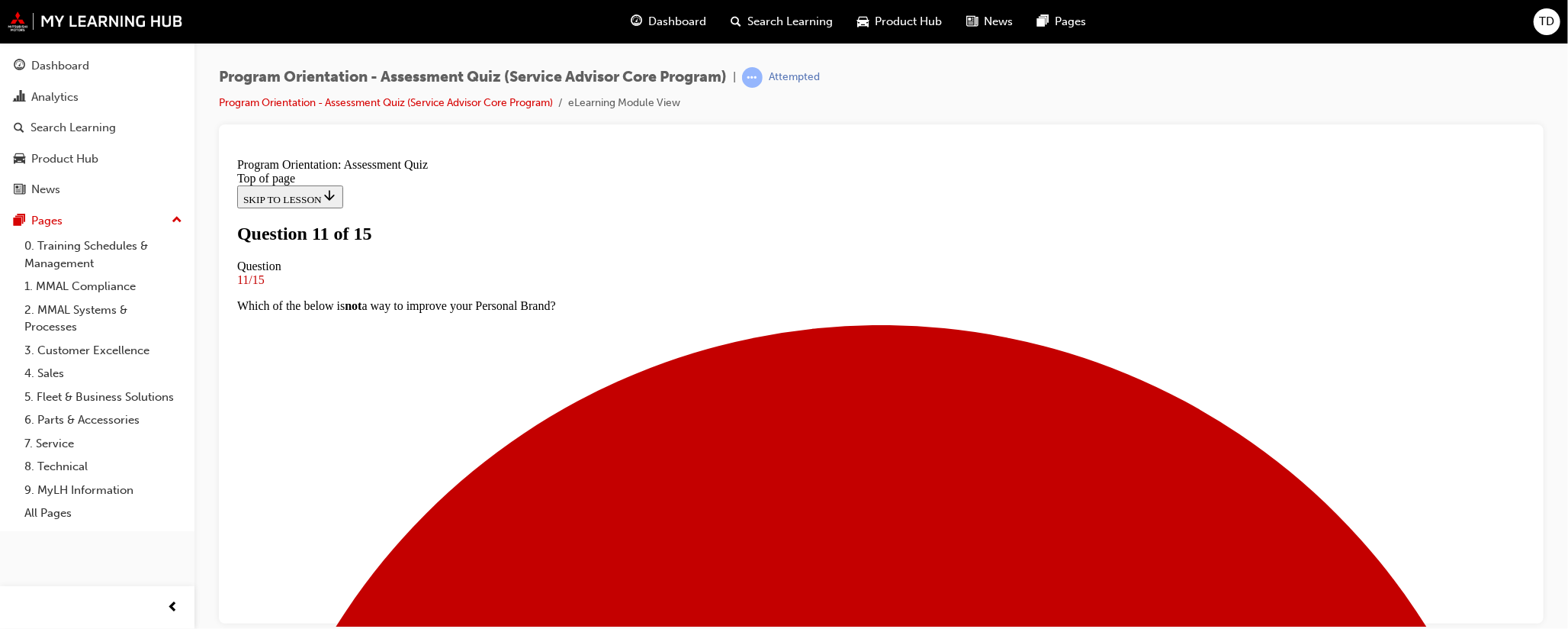
scroll to position [115, 0]
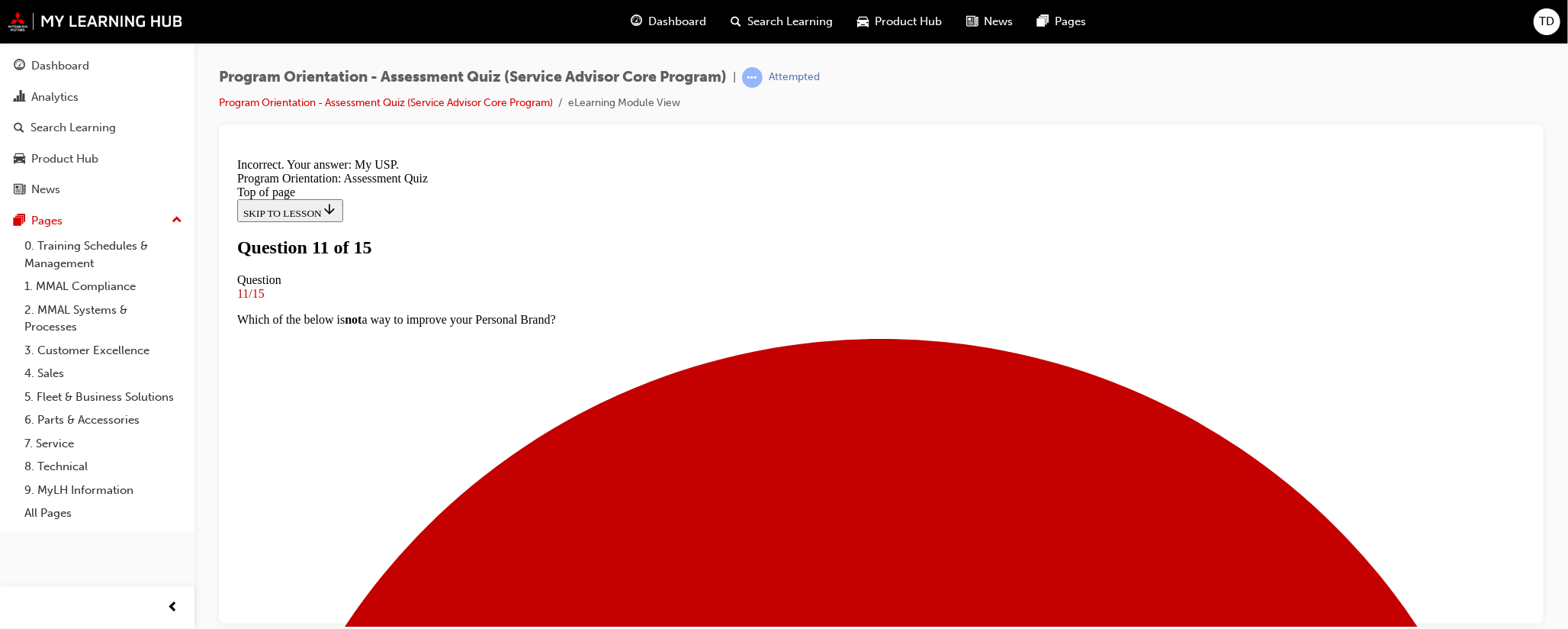
scroll to position [302, 0]
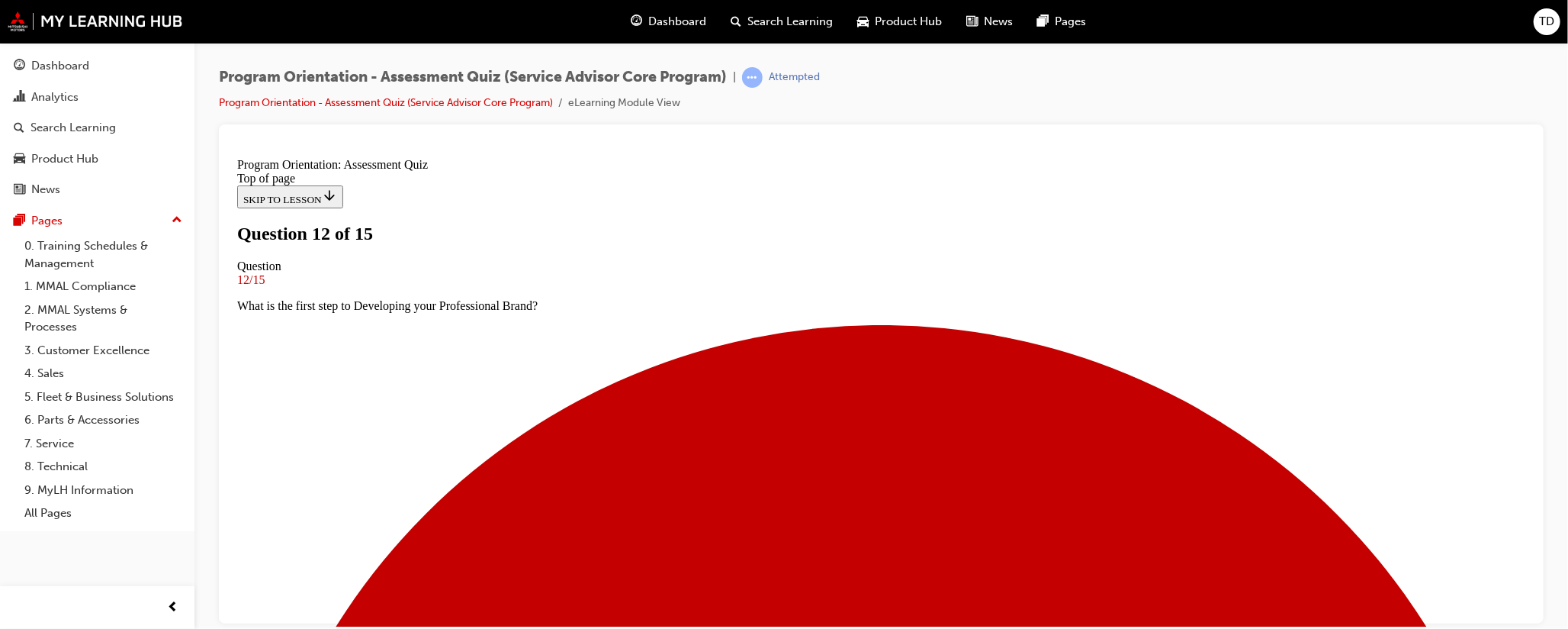
scroll to position [115, 0]
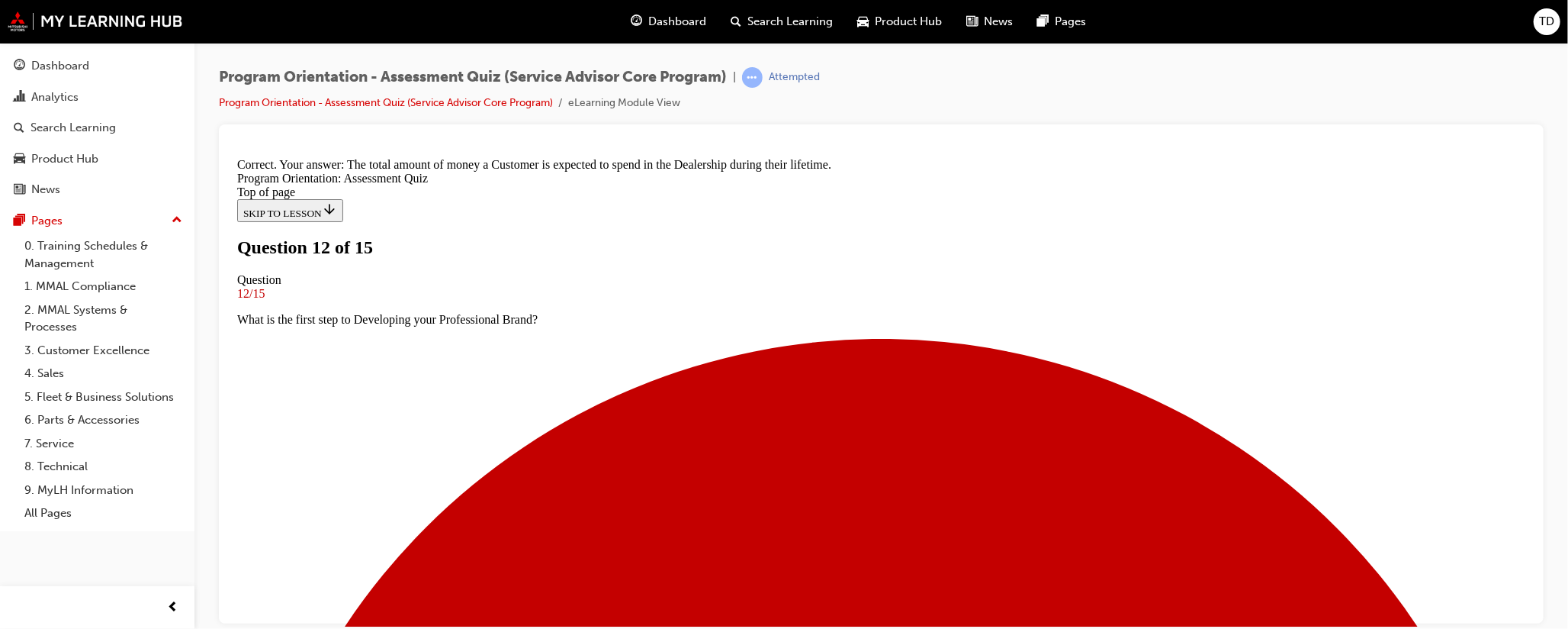
scroll to position [332, 0]
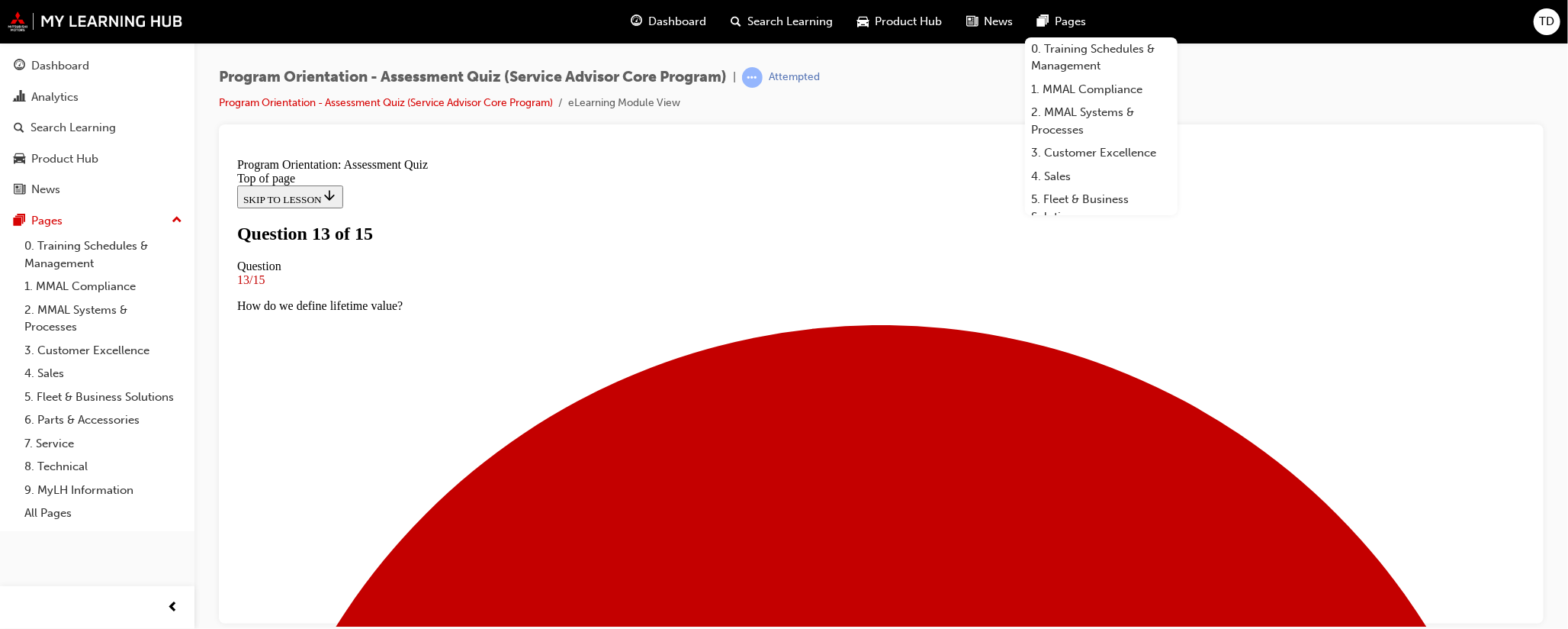
scroll to position [230, 0]
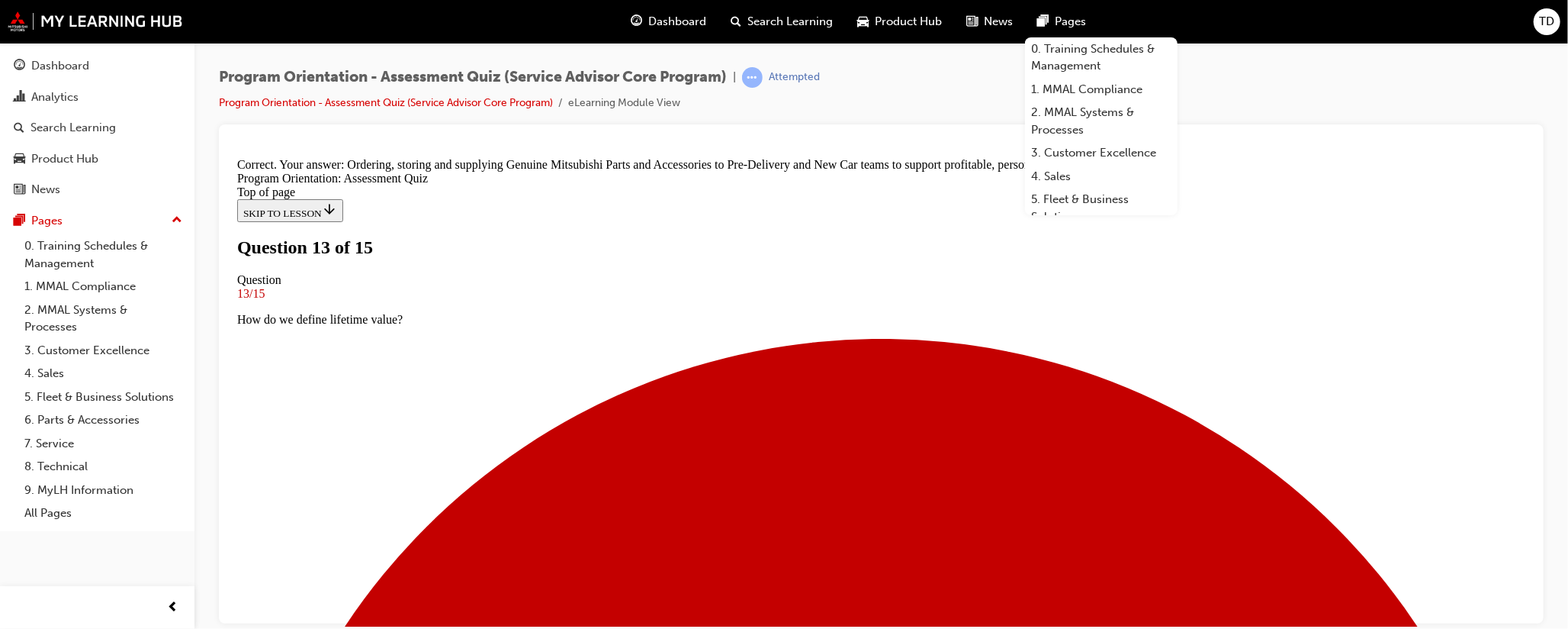
scroll to position [378, 0]
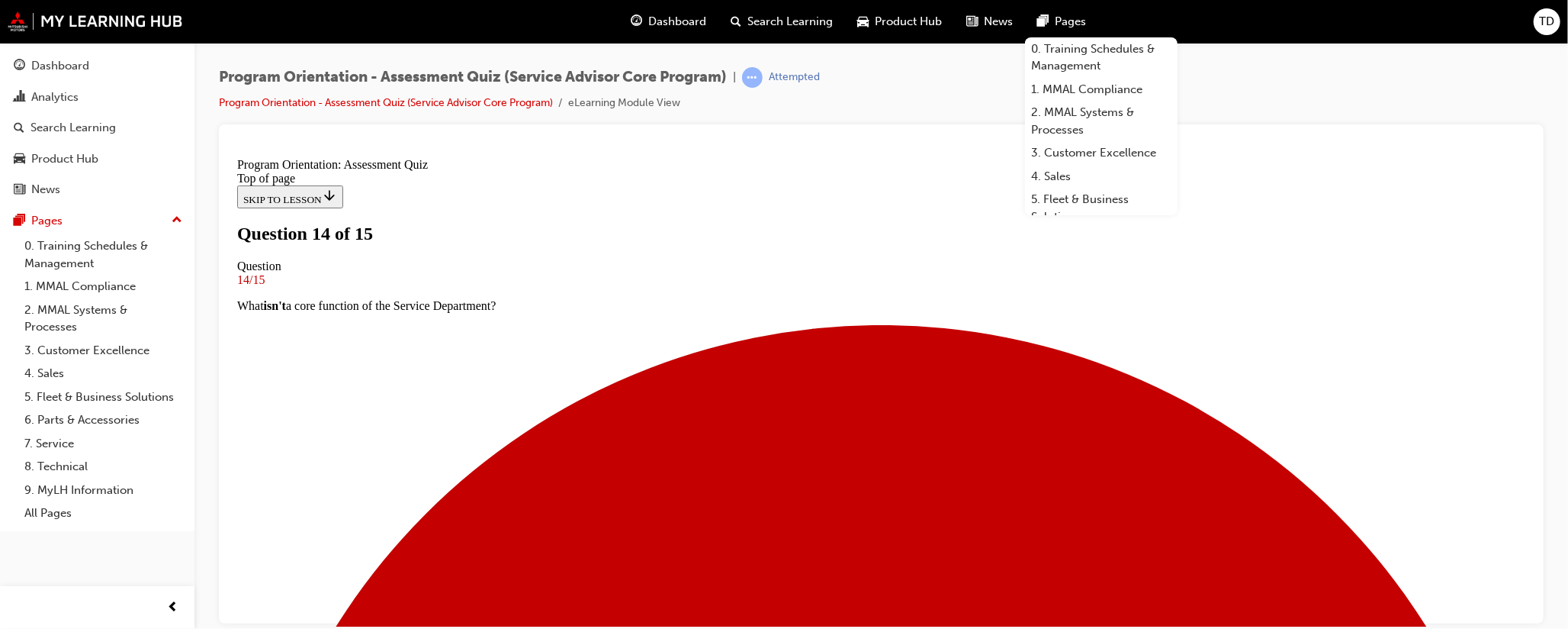
scroll to position [115, 0]
